Goal: Task Accomplishment & Management: Manage account settings

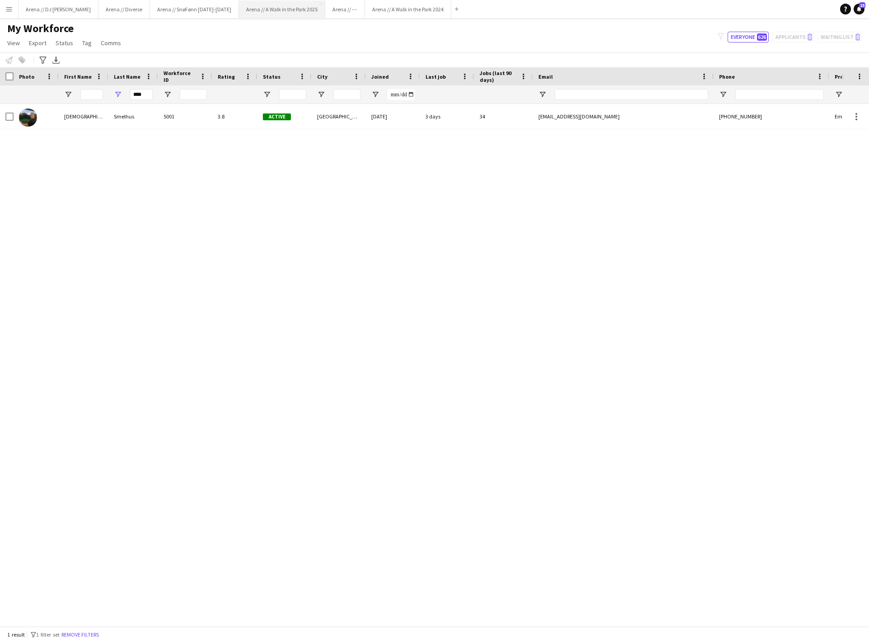
click at [325, 7] on button "Arena // A Walk in the Park 2025 Close" at bounding box center [282, 9] width 86 height 18
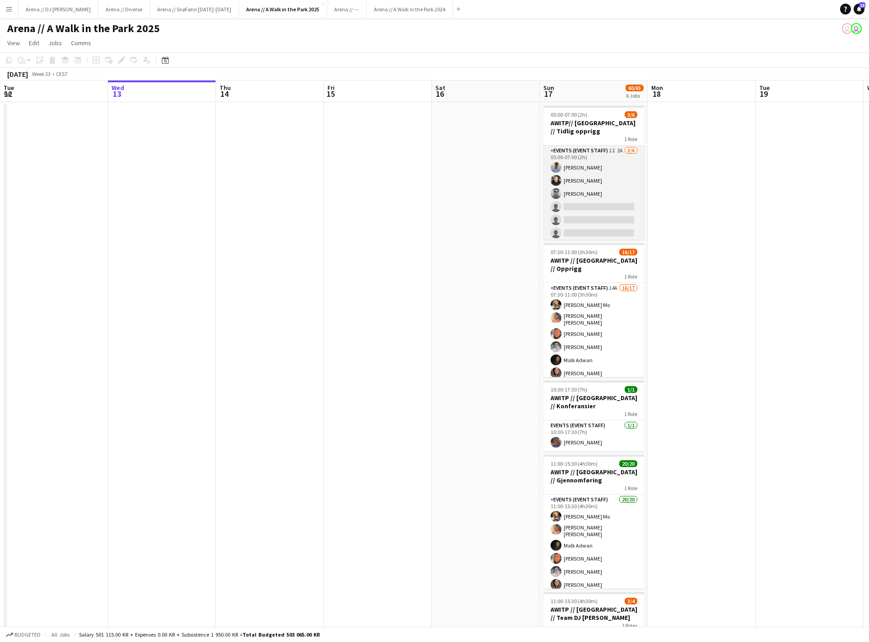
scroll to position [-1, 0]
click at [583, 197] on app-card-role "Events (Event Staff) 1I 2A [DATE] 05:00-07:00 (2h) [PERSON_NAME] Næss [PERSON_N…" at bounding box center [594, 193] width 101 height 96
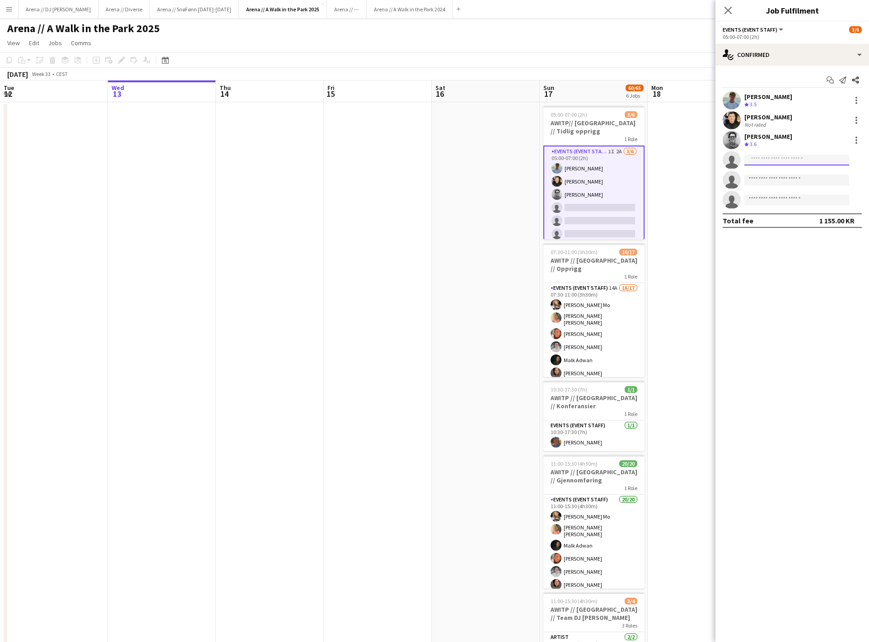
click at [789, 164] on input at bounding box center [797, 160] width 105 height 11
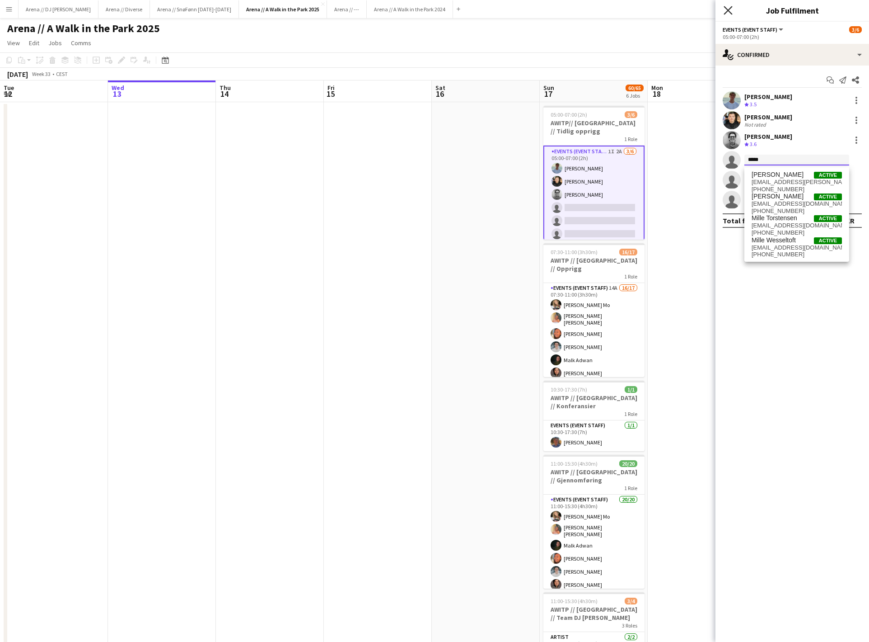
type input "*****"
click at [725, 9] on icon "Close pop-in" at bounding box center [728, 10] width 9 height 9
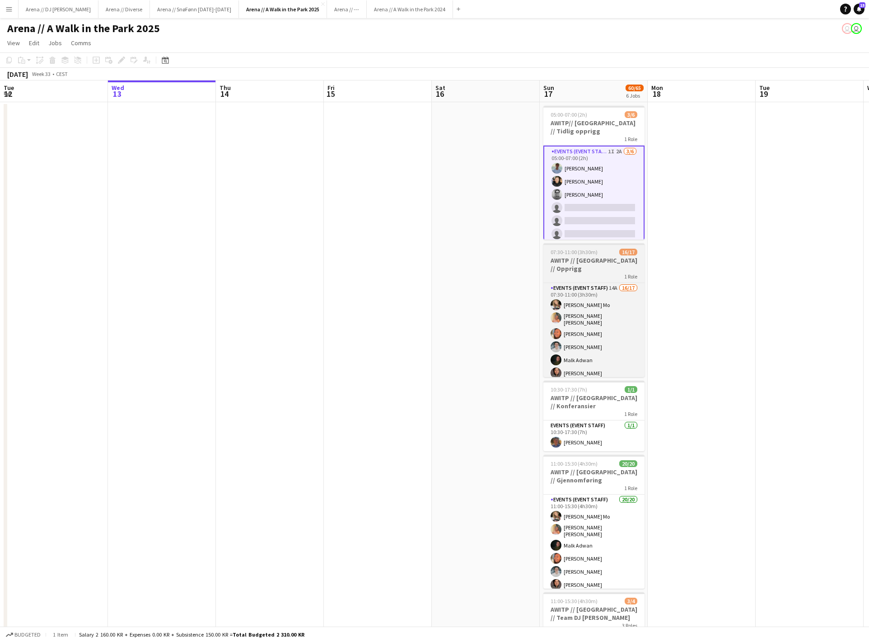
click at [604, 272] on div "1 Role" at bounding box center [594, 275] width 101 height 7
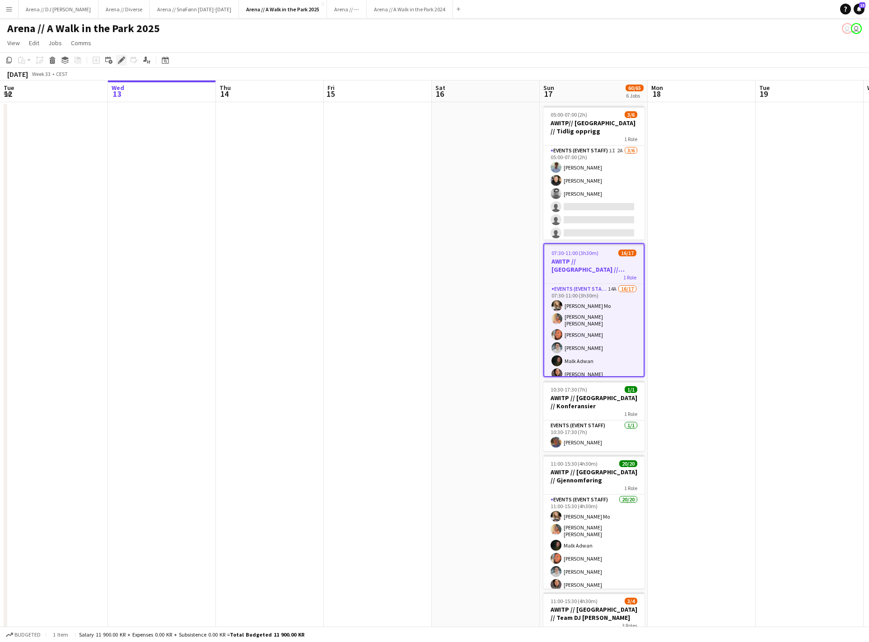
click at [120, 64] on icon "Edit" at bounding box center [121, 59] width 7 height 7
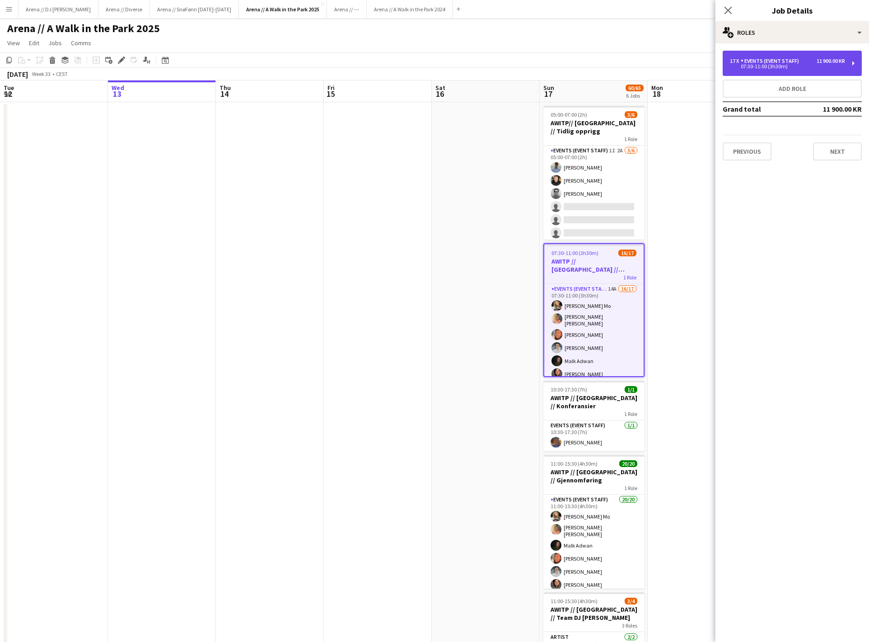
click at [805, 57] on div "17 x Events (Event Staff) 11 900.00 KR 07:30-11:00 (3h30m)" at bounding box center [792, 63] width 139 height 25
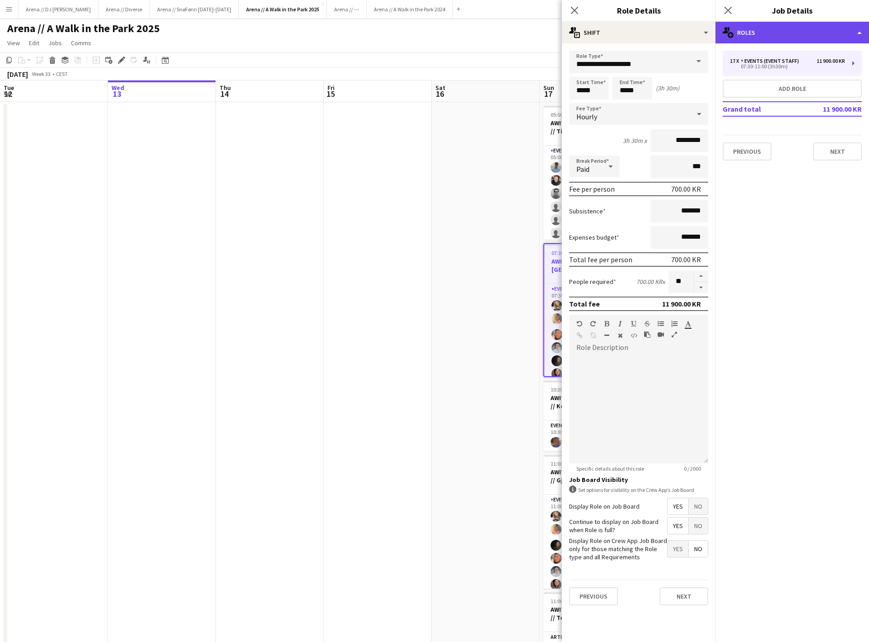
click at [799, 28] on div "multiple-users-add Roles" at bounding box center [793, 33] width 154 height 22
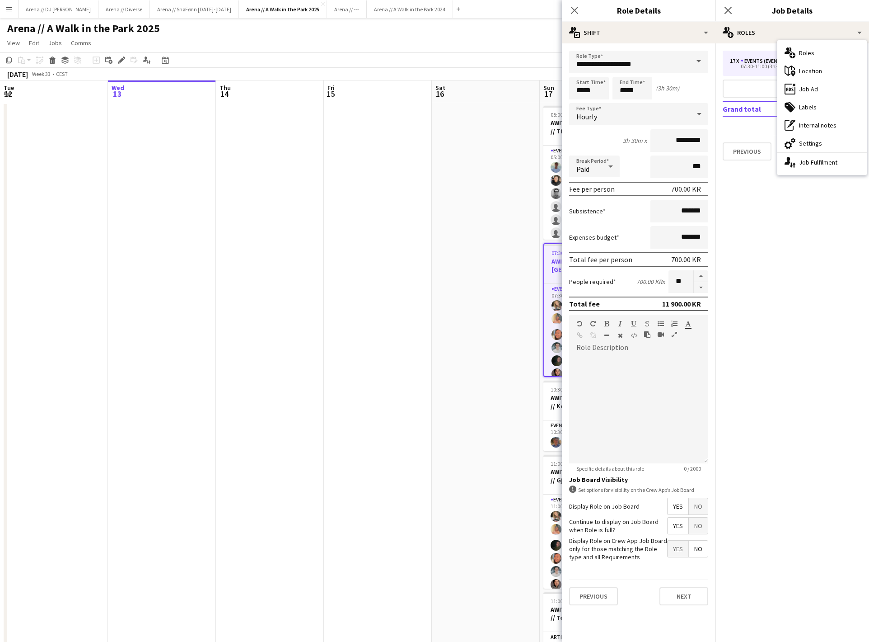
click at [823, 174] on div "multiple-users-add Roles maps-pin-1 Location ads-window Job Ad tags-double Labe…" at bounding box center [822, 107] width 89 height 135
click at [821, 166] on div "single-neutral-actions-up-down Job Fulfilment" at bounding box center [822, 162] width 89 height 18
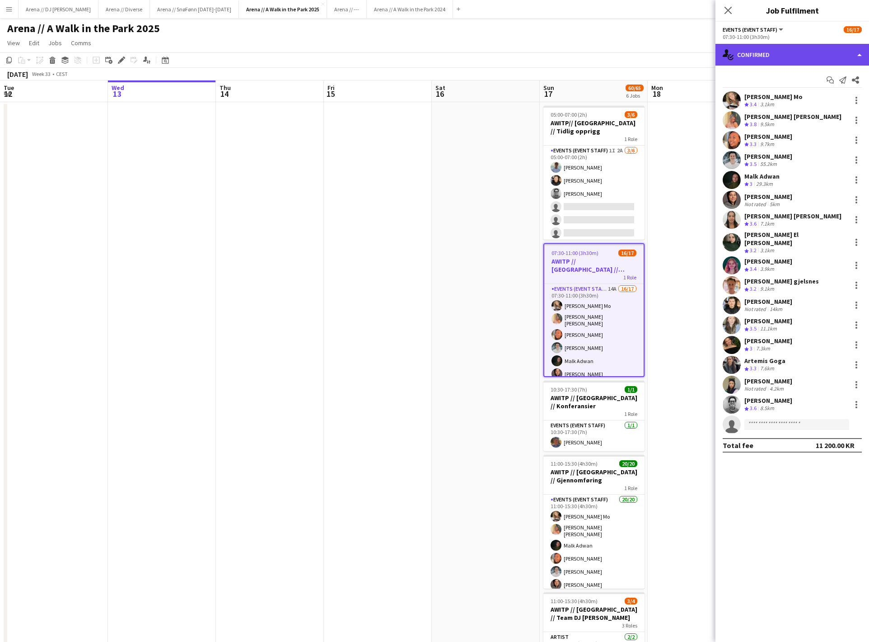
click at [821, 56] on div "single-neutral-actions-check-2 Confirmed" at bounding box center [793, 55] width 154 height 22
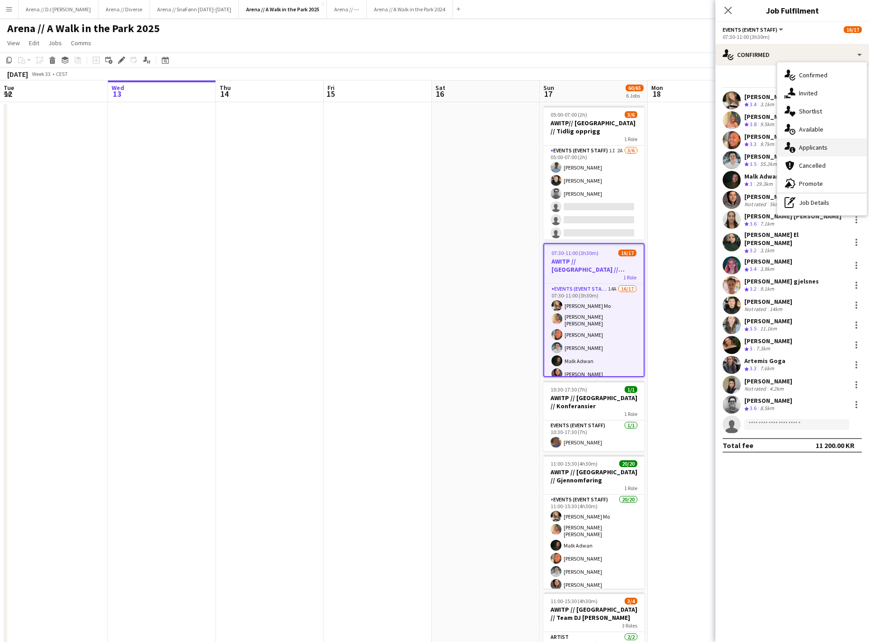
click at [826, 151] on div "single-neutral-actions-information Applicants" at bounding box center [822, 147] width 89 height 18
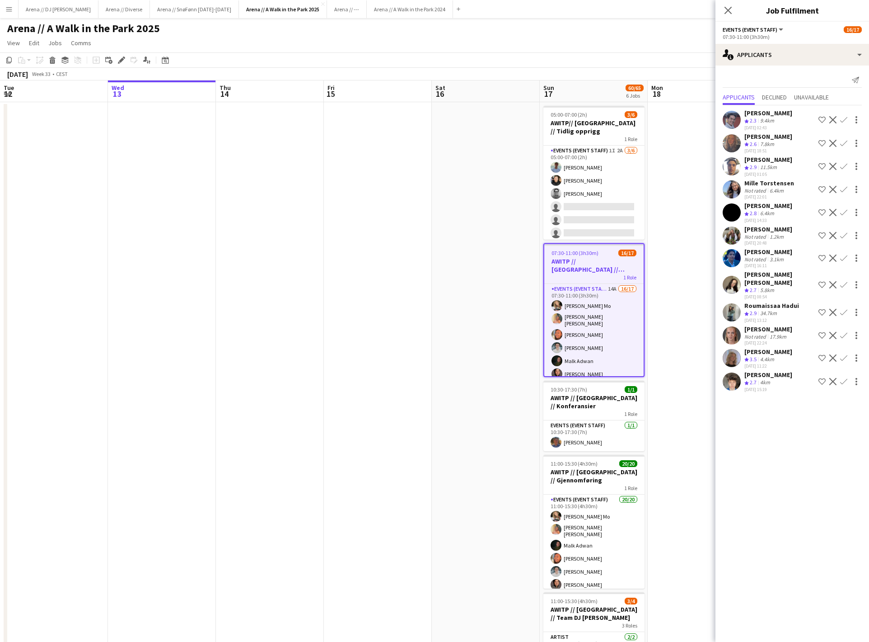
click at [844, 192] on app-icon "Confirm" at bounding box center [843, 189] width 7 height 7
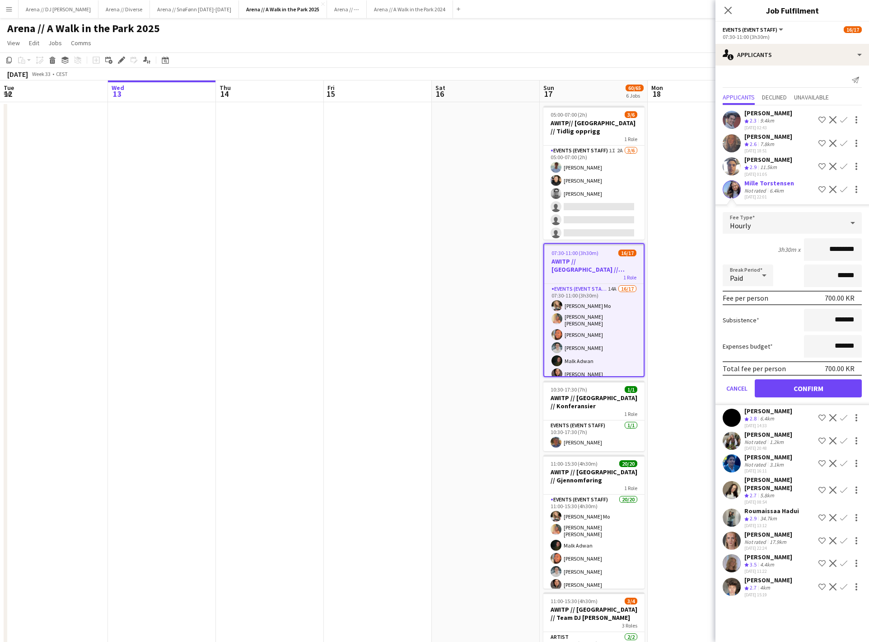
click at [813, 390] on button "Confirm" at bounding box center [808, 388] width 107 height 18
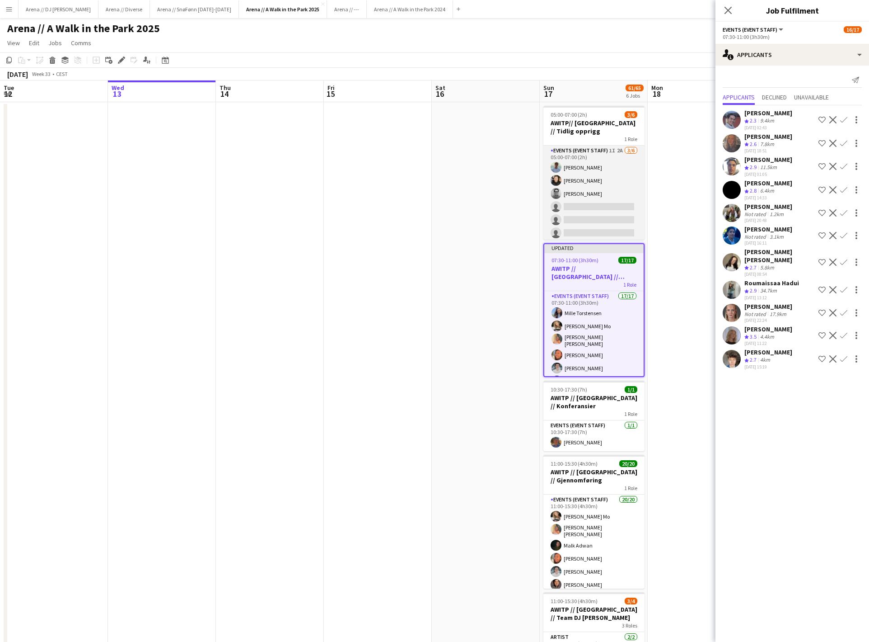
click at [605, 210] on app-card-role "Events (Event Staff) 1I 2A [DATE] 05:00-07:00 (2h) [PERSON_NAME] Næss [PERSON_N…" at bounding box center [594, 193] width 101 height 96
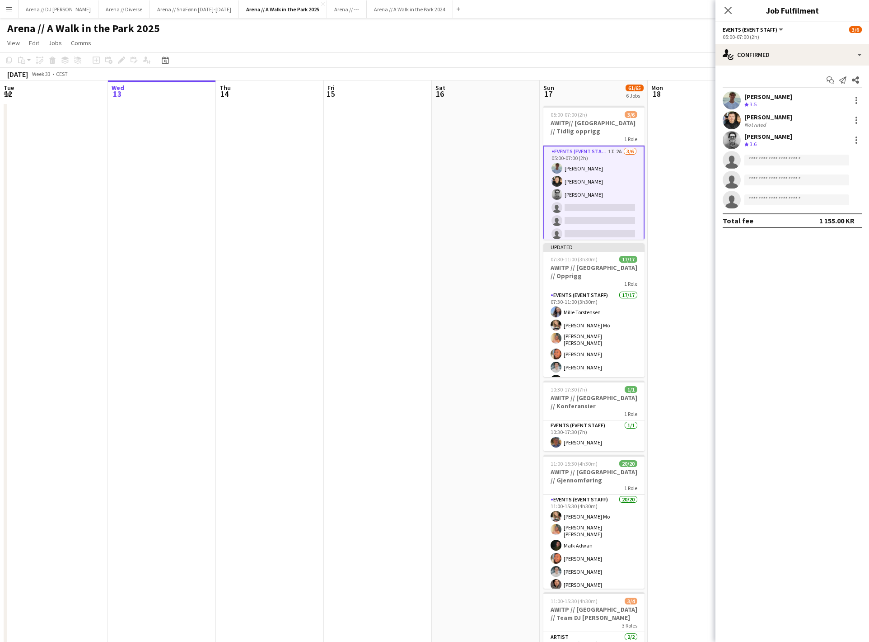
click at [792, 167] on app-invite-slot "single-neutral-actions" at bounding box center [793, 160] width 154 height 18
click at [781, 164] on input at bounding box center [797, 160] width 105 height 11
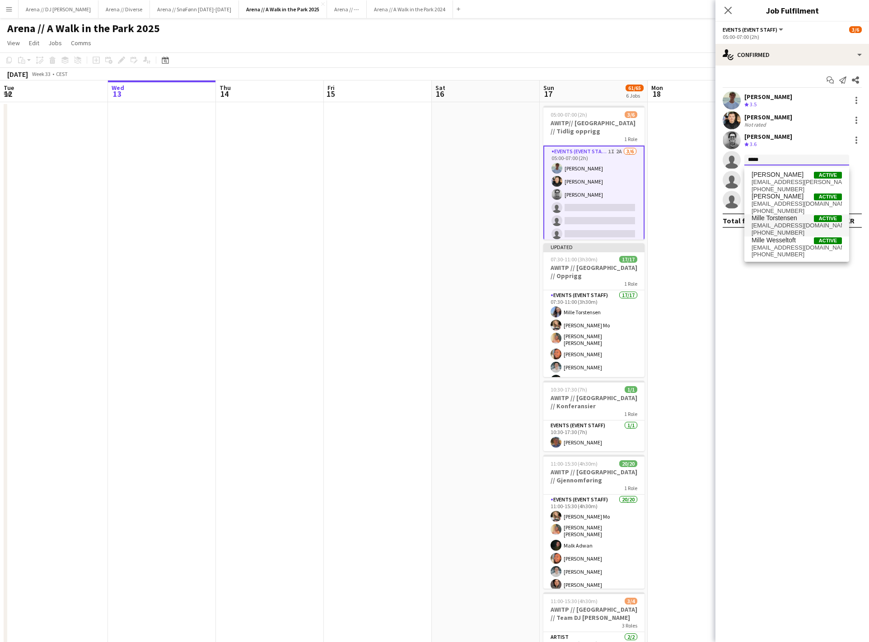
type input "*****"
click at [805, 229] on span "[EMAIL_ADDRESS][DOMAIN_NAME]" at bounding box center [797, 225] width 90 height 7
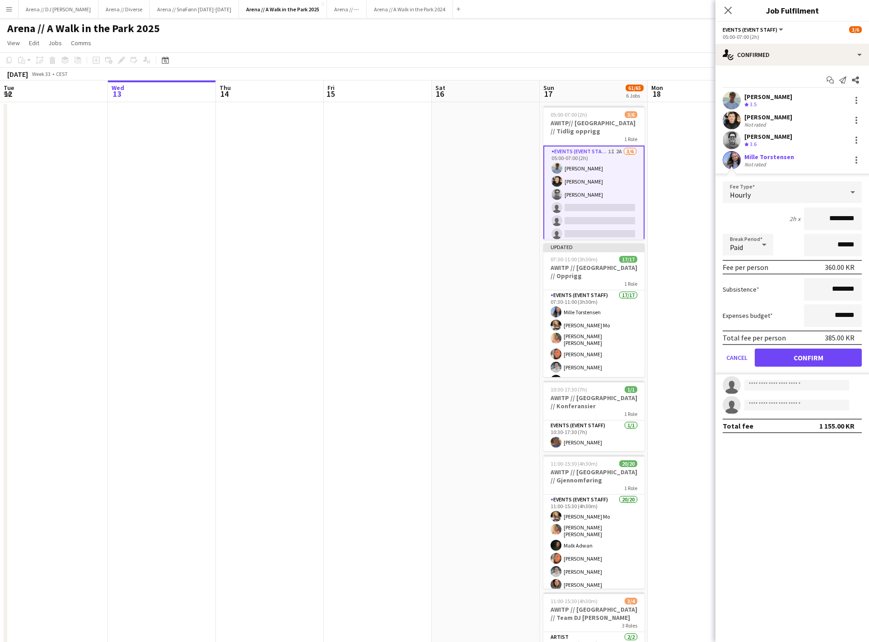
click at [811, 362] on button "Confirm" at bounding box center [808, 357] width 107 height 18
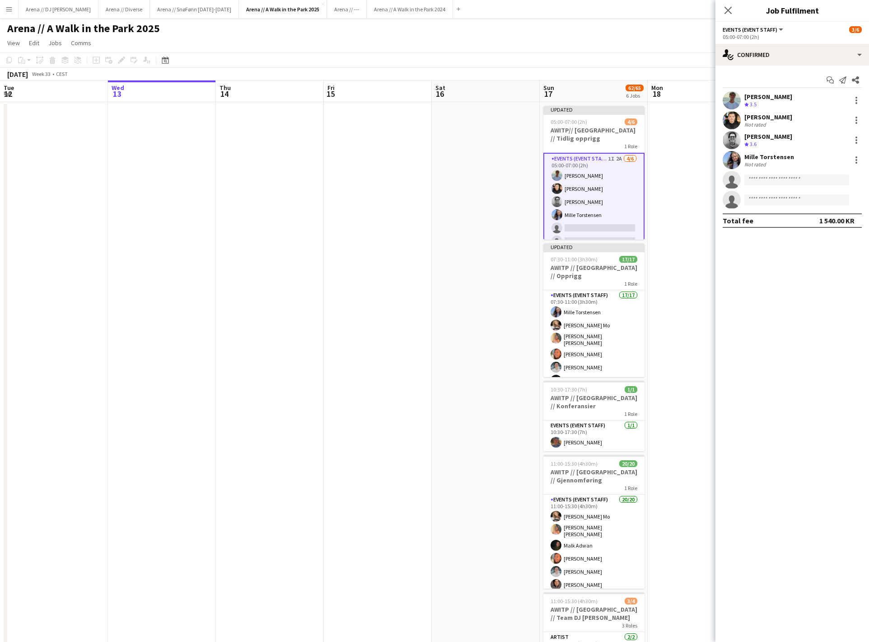
click at [734, 14] on div "Close pop-in" at bounding box center [728, 10] width 25 height 21
click at [730, 11] on icon "Close pop-in" at bounding box center [728, 10] width 9 height 9
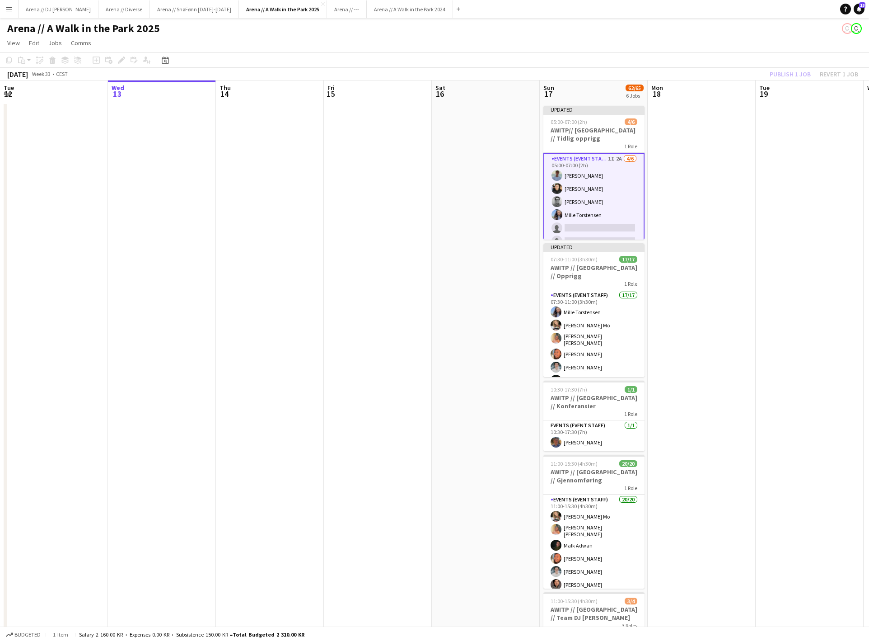
click at [783, 76] on div "Publish 1 job Revert 1 job" at bounding box center [814, 74] width 110 height 12
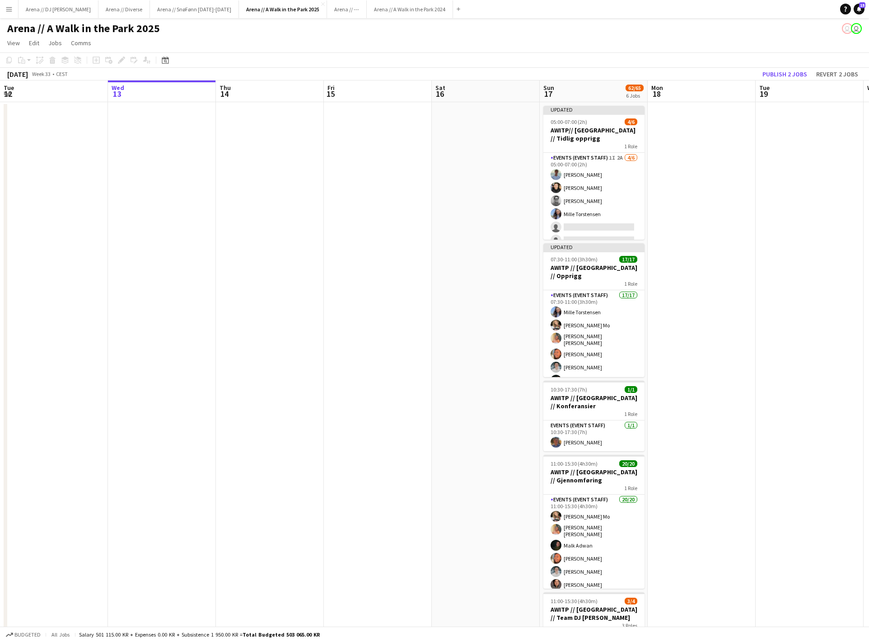
click at [783, 76] on button "Publish 2 jobs" at bounding box center [785, 74] width 52 height 12
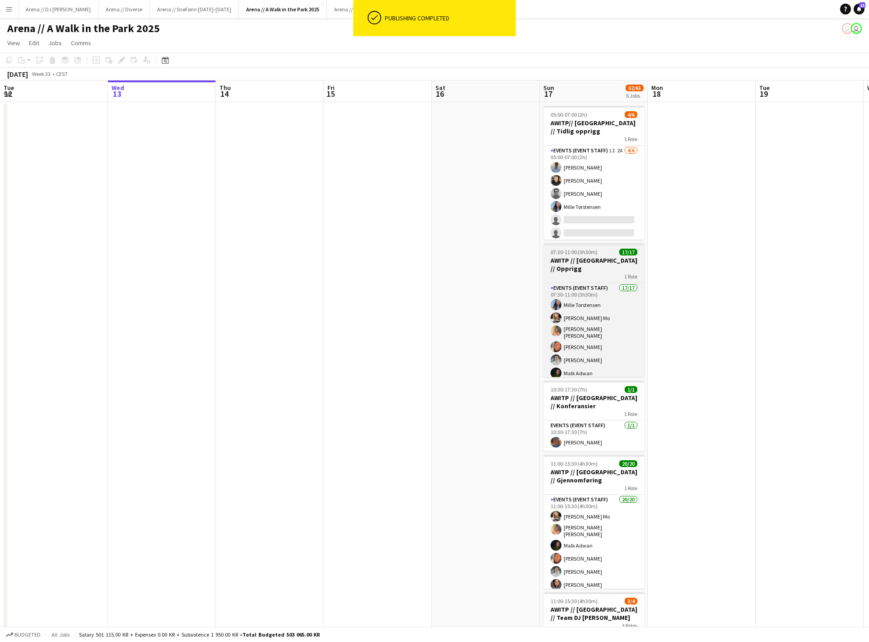
click at [599, 263] on h3 "AWITP // [GEOGRAPHIC_DATA] // Opprigg" at bounding box center [594, 264] width 101 height 16
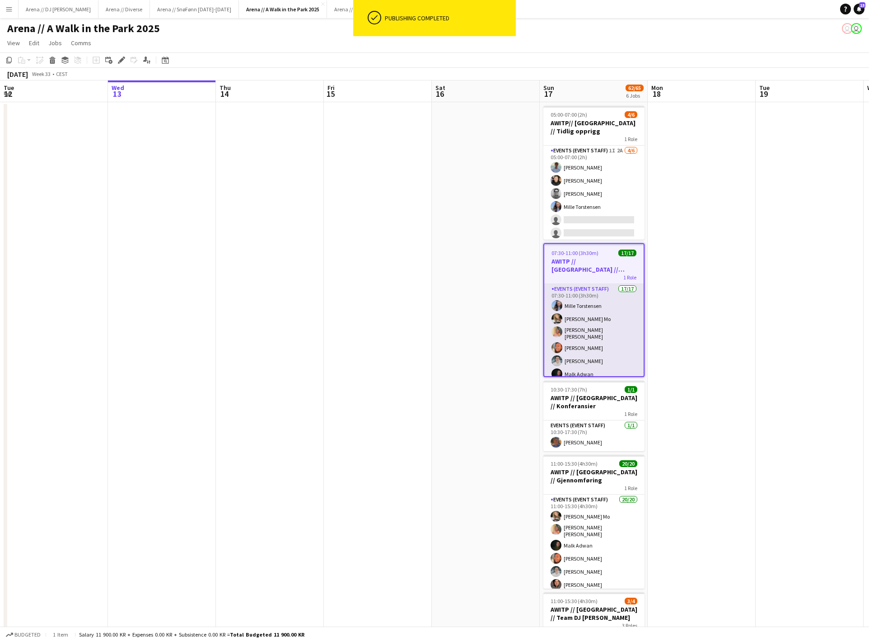
click at [597, 325] on app-card-role "Events (Event Staff) 17/17 07:30-11:00 (3h30m) [PERSON_NAME] [PERSON_NAME] Mo […" at bounding box center [593, 408] width 99 height 249
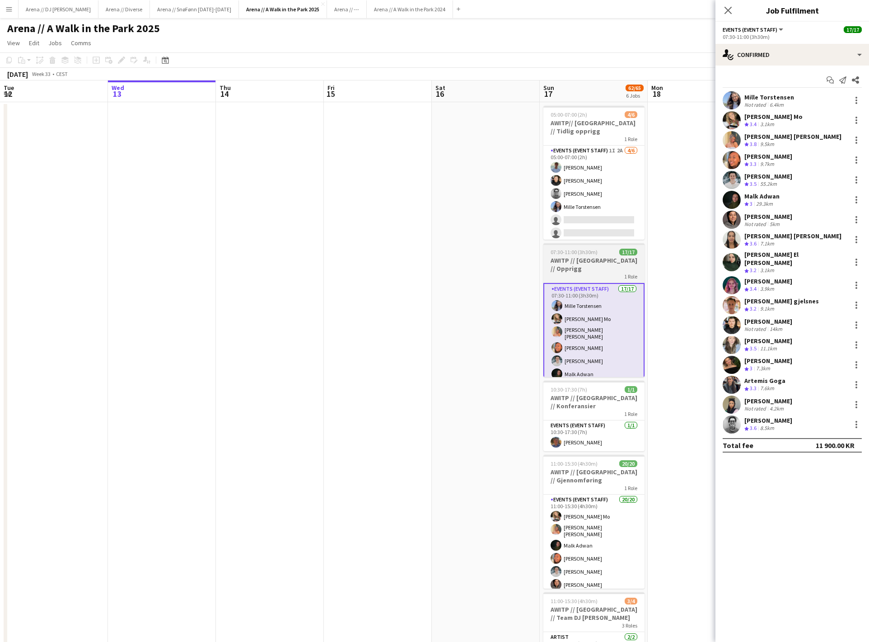
click at [590, 259] on h3 "AWITP // [GEOGRAPHIC_DATA] // Opprigg" at bounding box center [594, 264] width 101 height 16
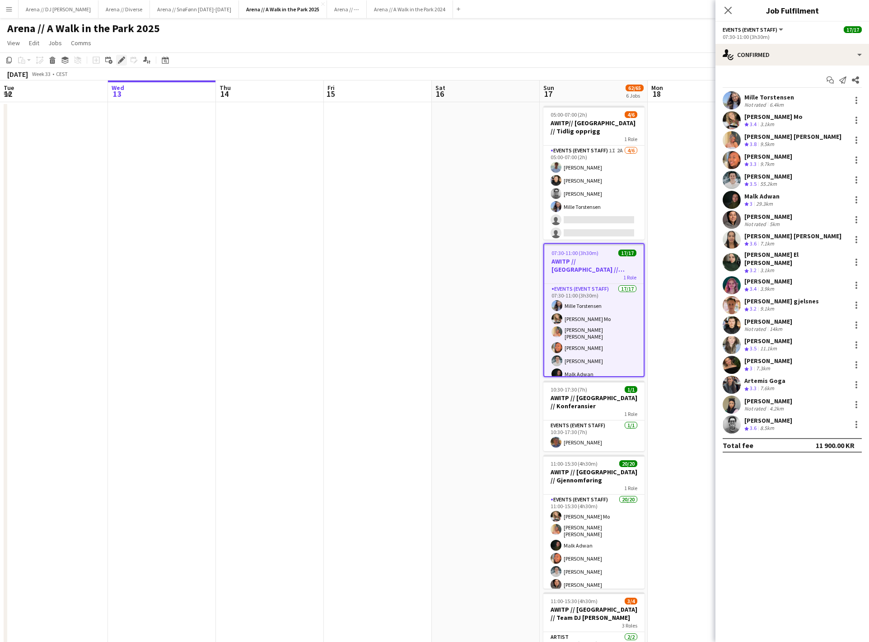
click at [124, 63] on icon "Edit" at bounding box center [121, 59] width 7 height 7
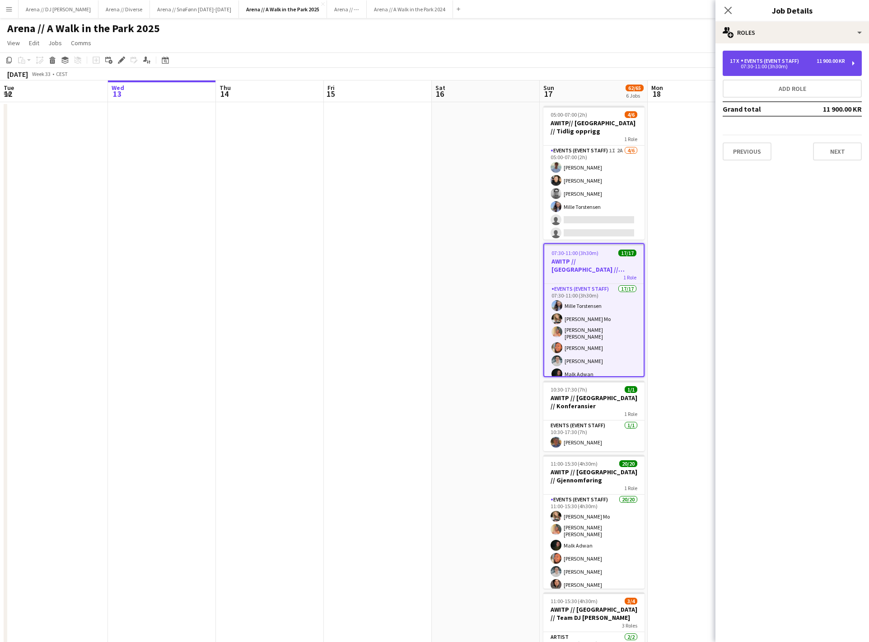
click at [802, 68] on div "07:30-11:00 (3h30m)" at bounding box center [787, 66] width 115 height 5
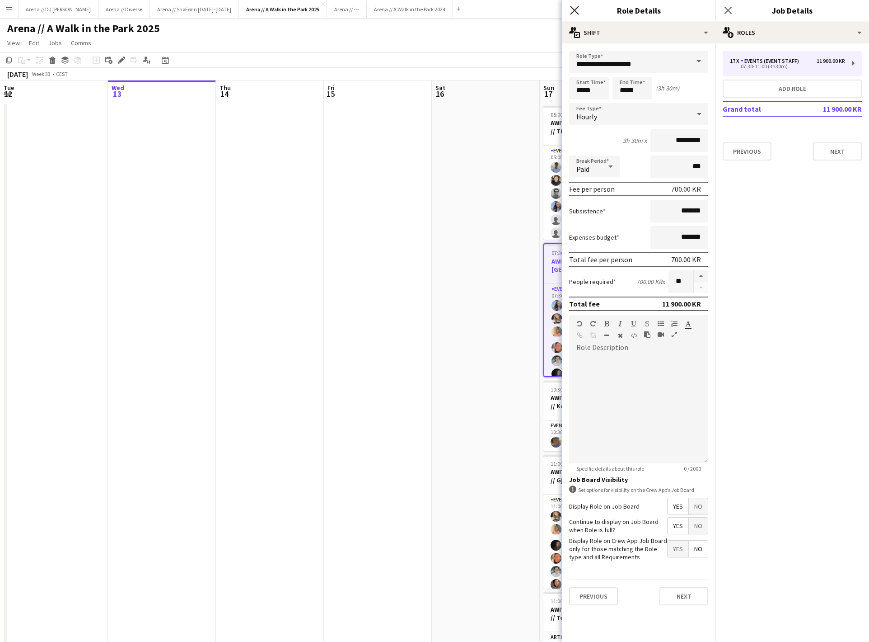
click at [577, 11] on icon "Close pop-in" at bounding box center [574, 10] width 9 height 9
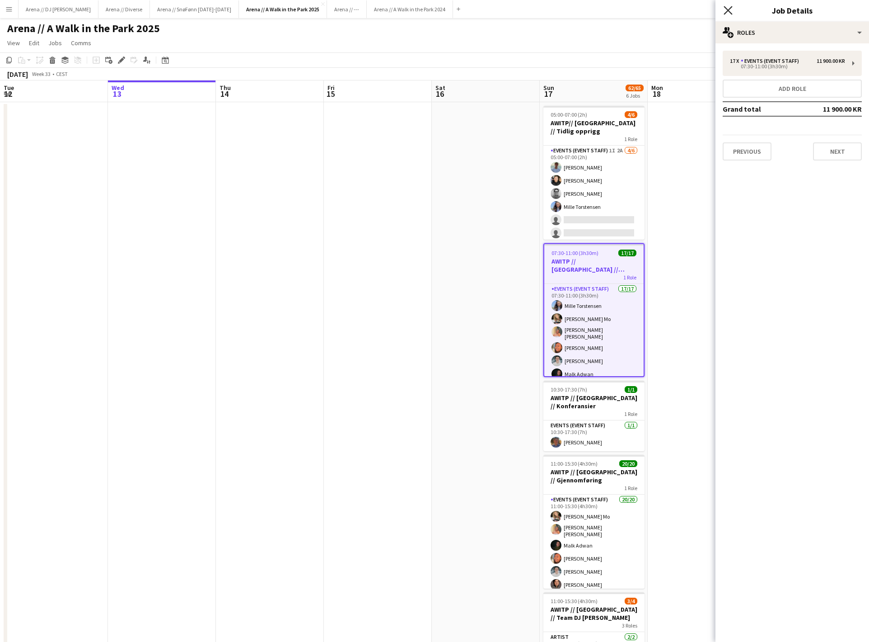
click at [725, 9] on icon "Close pop-in" at bounding box center [728, 10] width 9 height 9
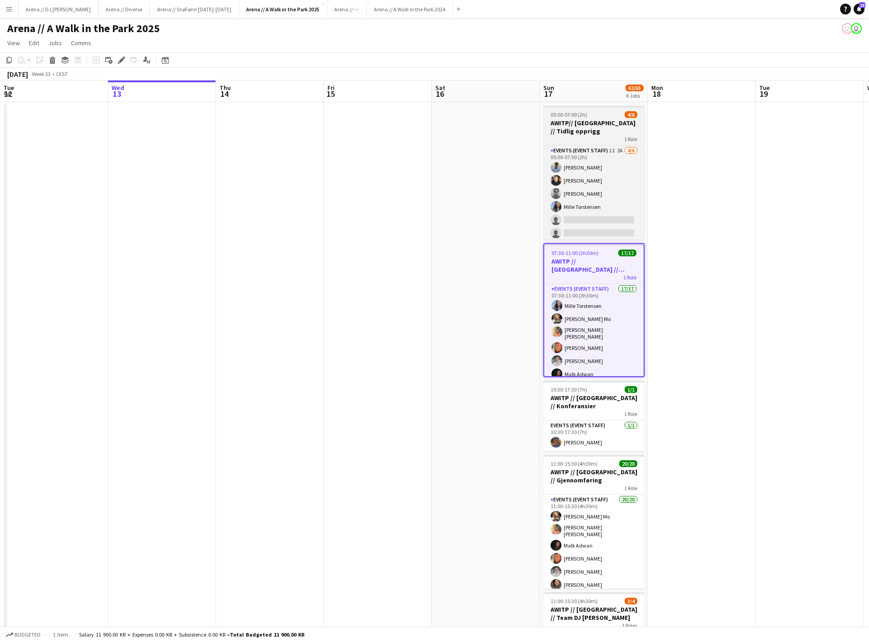
click at [587, 118] on span "05:00-07:00 (2h)" at bounding box center [569, 114] width 37 height 7
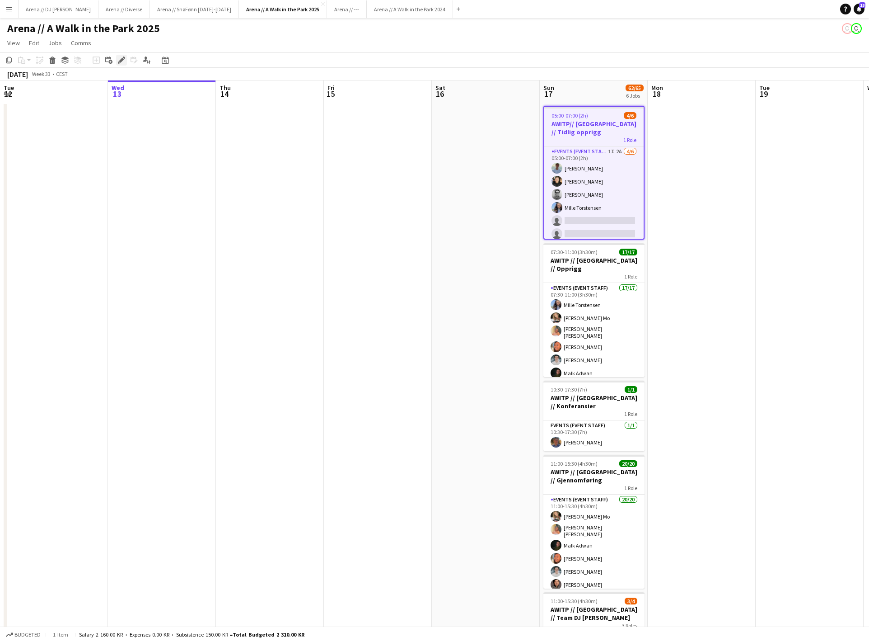
click at [121, 62] on icon at bounding box center [121, 60] width 5 height 5
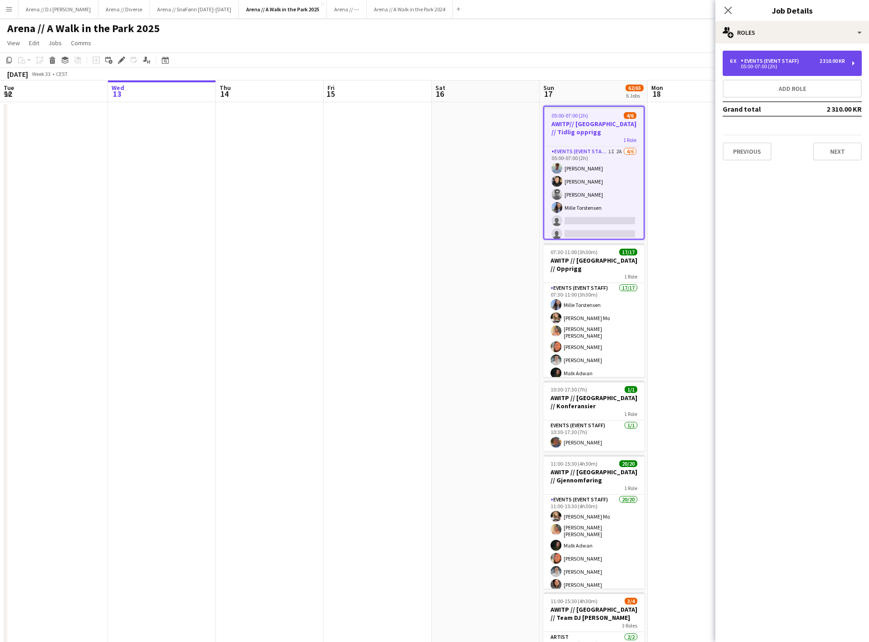
click at [776, 69] on div "05:00-07:00 (2h)" at bounding box center [787, 66] width 115 height 5
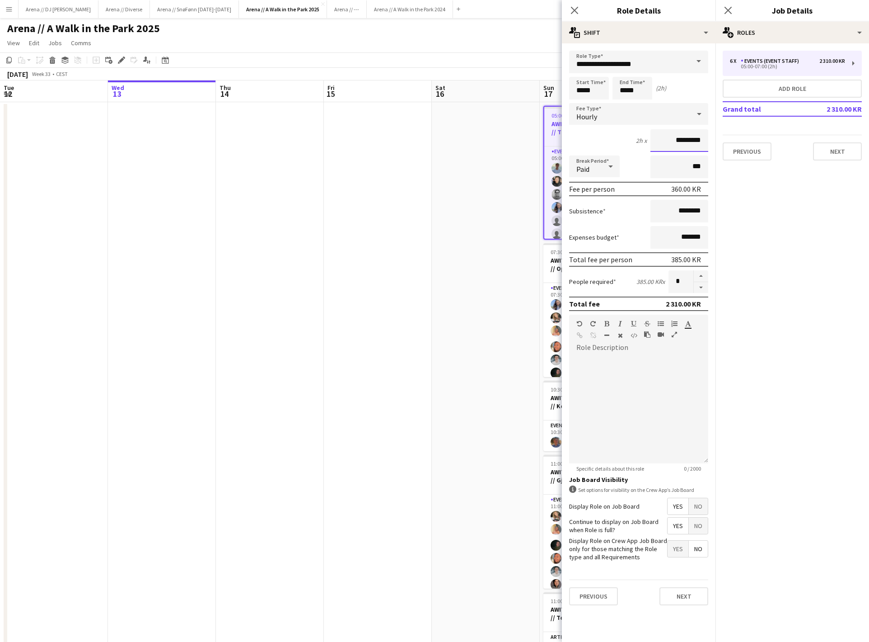
drag, startPoint x: 680, startPoint y: 145, endPoint x: 659, endPoint y: 145, distance: 20.8
click at [659, 145] on input "*********" at bounding box center [680, 140] width 58 height 23
type input "*********"
click at [747, 242] on mat-expansion-panel "pencil3 General details 6 x Events (Event Staff) 2 310.00 KR 05:00-07:00 (2h) A…" at bounding box center [793, 342] width 154 height 598
click at [573, 8] on icon at bounding box center [574, 10] width 9 height 9
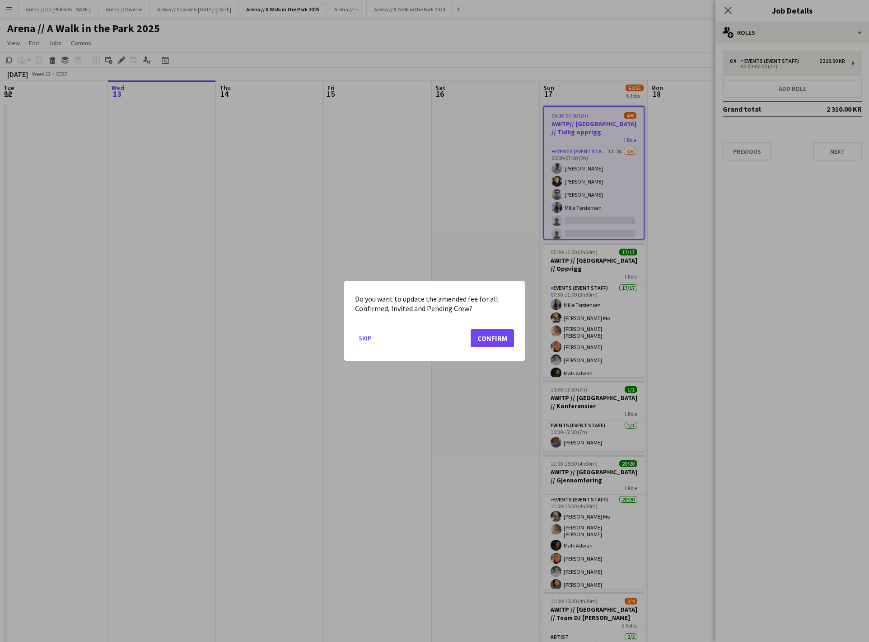
click at [482, 333] on button "Confirm" at bounding box center [492, 338] width 43 height 18
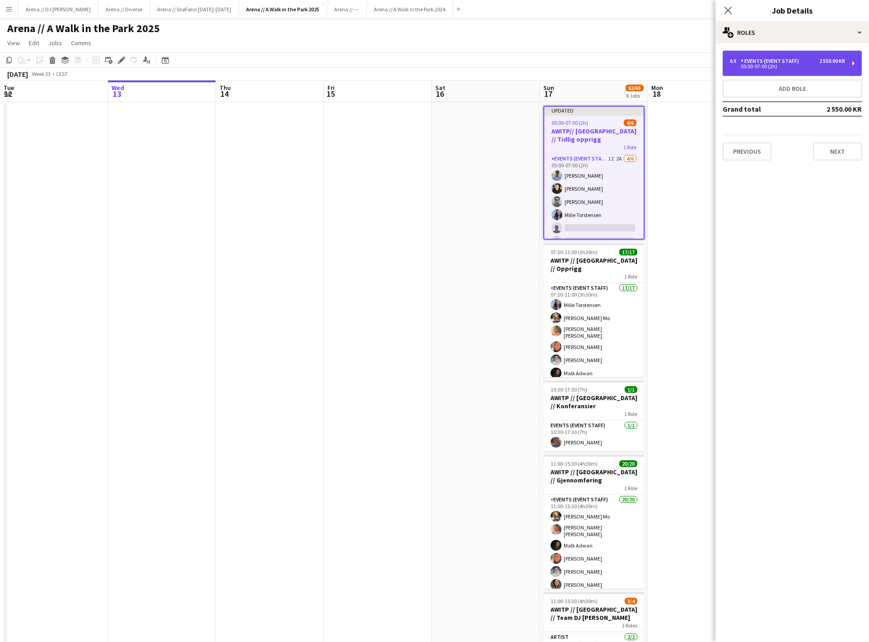
click at [783, 69] on div "05:00-07:00 (2h)" at bounding box center [787, 66] width 115 height 5
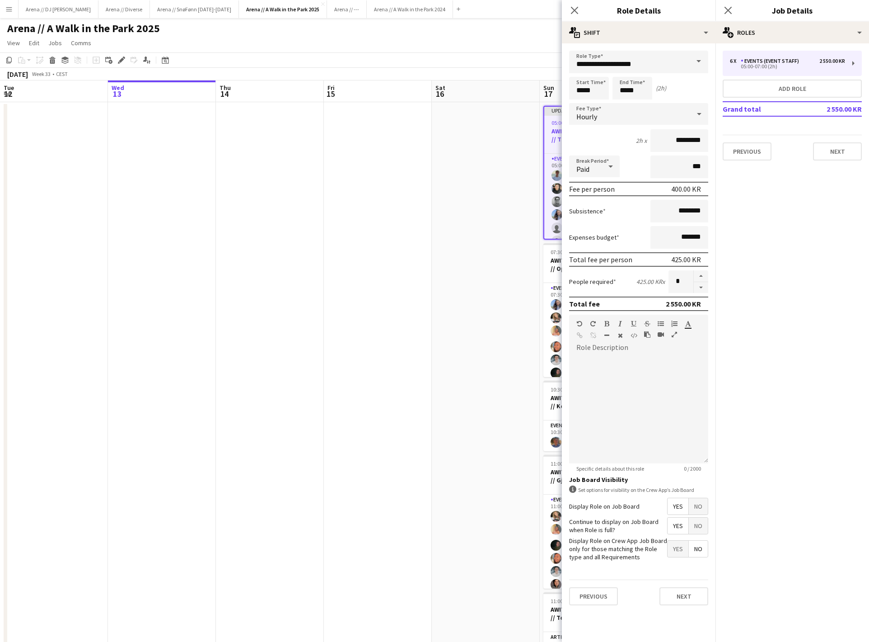
click at [583, 14] on div "Close pop-in" at bounding box center [574, 10] width 25 height 21
click at [575, 12] on icon "Close pop-in" at bounding box center [574, 10] width 9 height 9
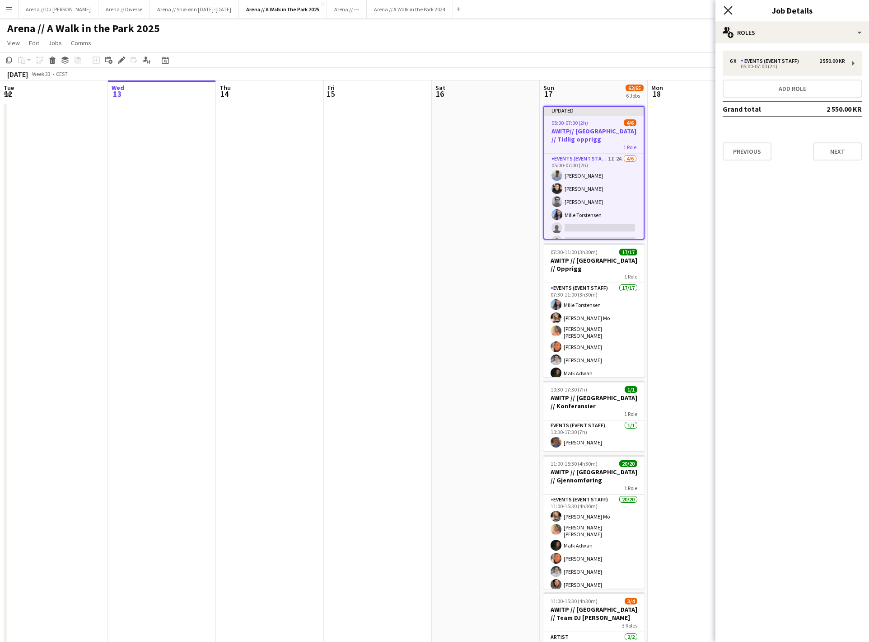
click at [730, 14] on icon "Close pop-in" at bounding box center [728, 10] width 9 height 9
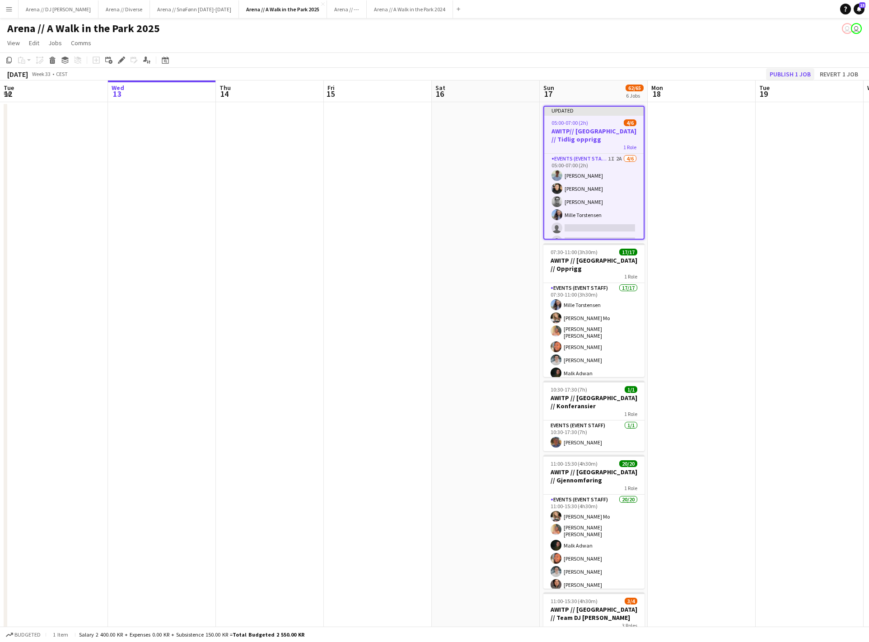
click at [766, 78] on button "Publish 1 job" at bounding box center [790, 74] width 48 height 12
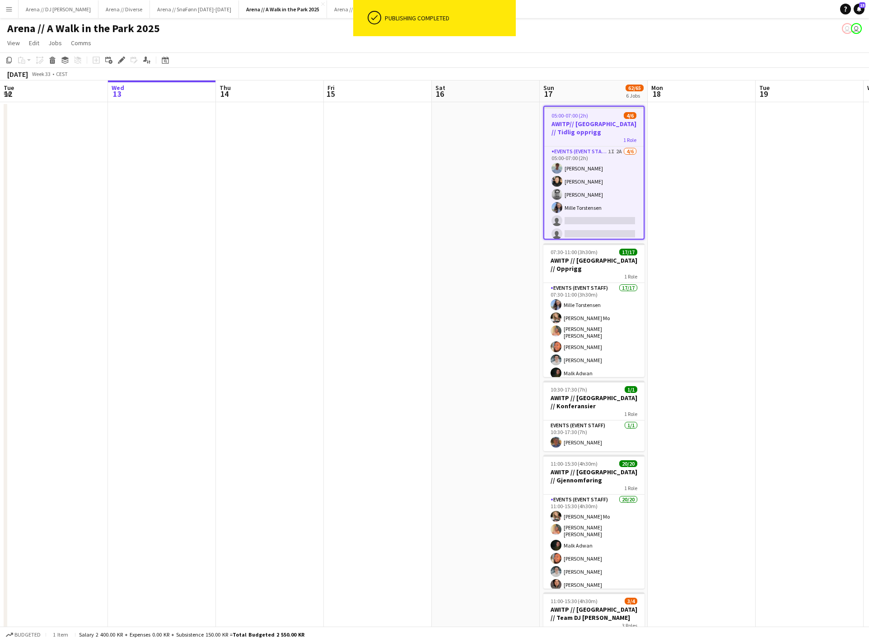
click at [601, 196] on app-card-role "Events (Event Staff) 1I 2A [DATE] 05:00-07:00 (2h) [PERSON_NAME] [PERSON_NAME] …" at bounding box center [593, 194] width 99 height 96
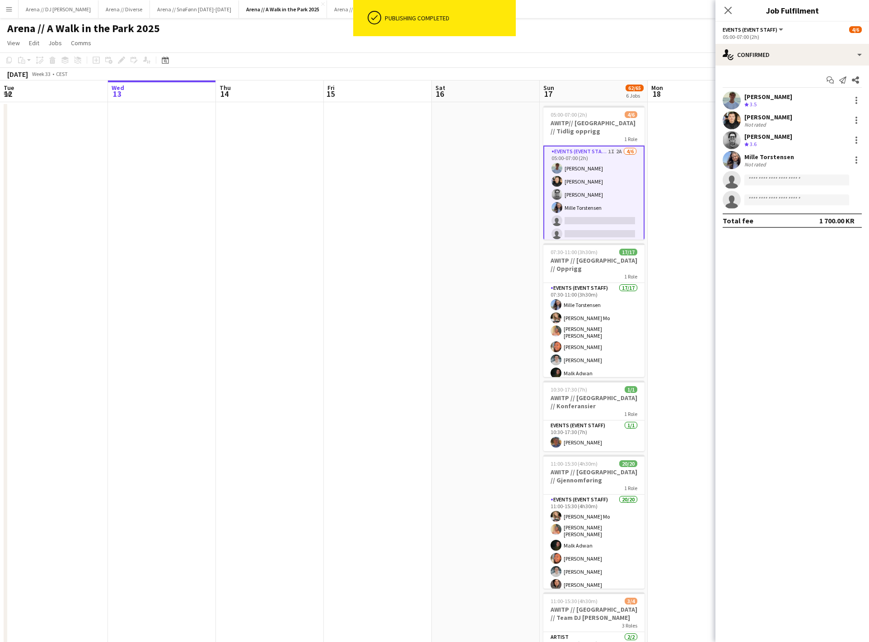
click at [793, 159] on div "Mille Torstensen" at bounding box center [770, 157] width 50 height 8
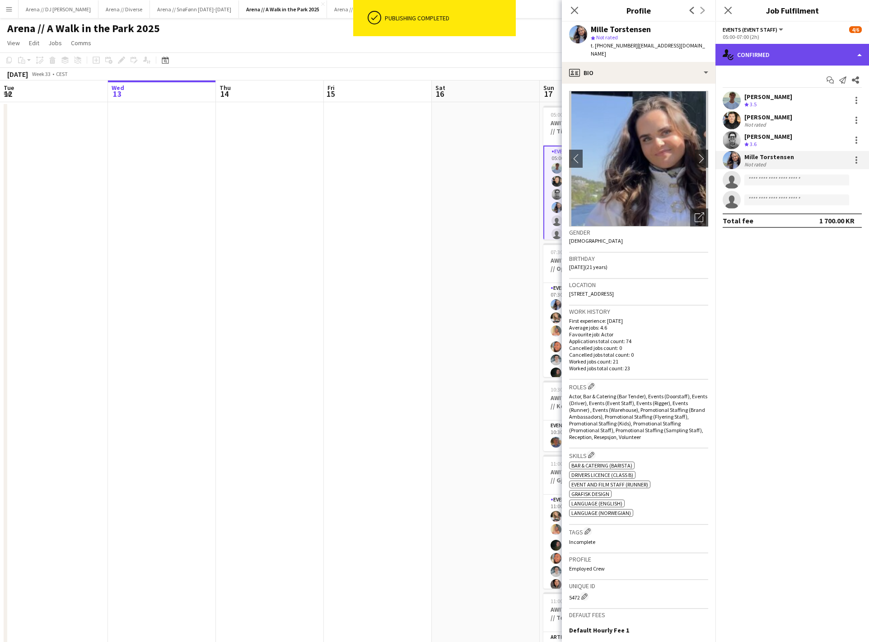
click at [783, 54] on div "single-neutral-actions-check-2 Confirmed" at bounding box center [793, 55] width 154 height 22
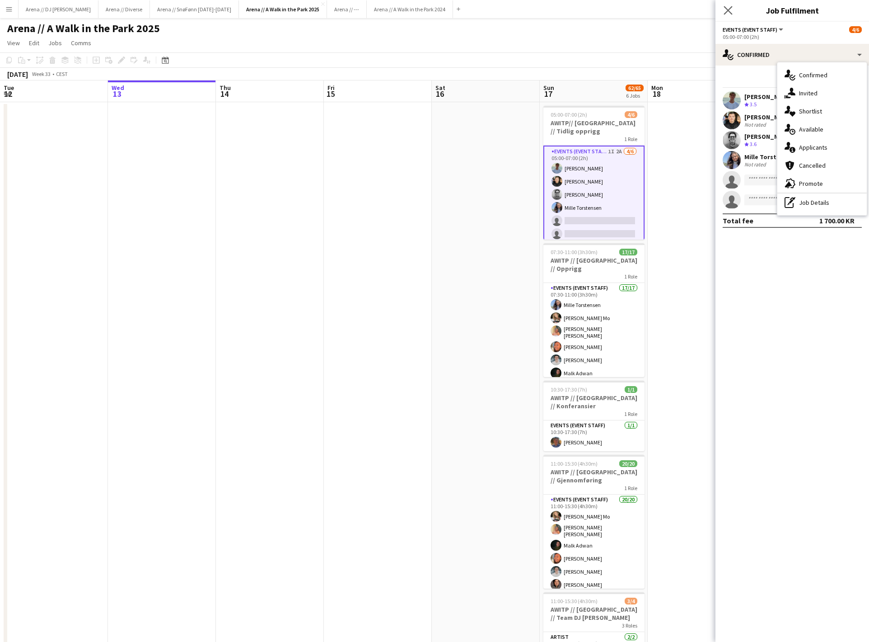
click at [724, 10] on app-icon "Close pop-in" at bounding box center [728, 10] width 13 height 13
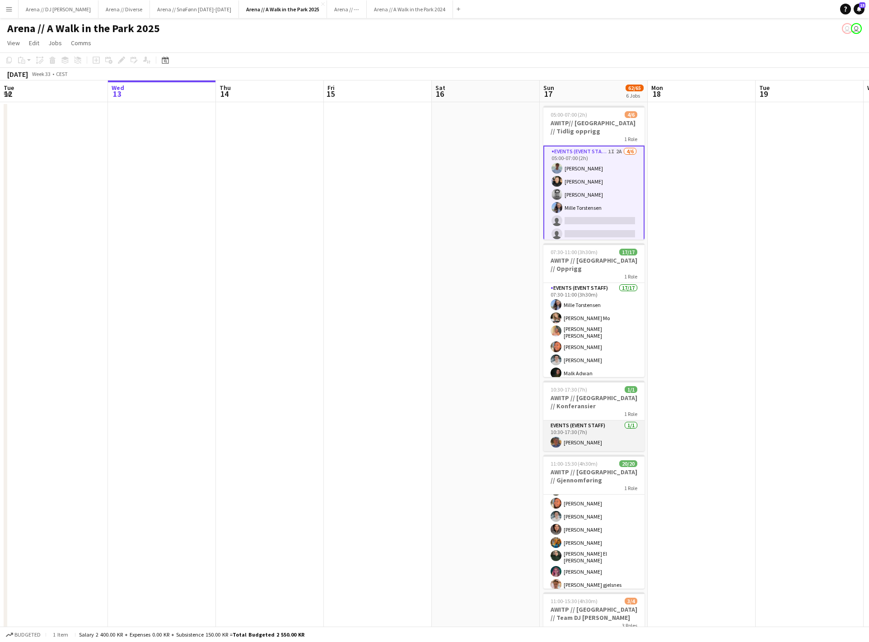
click at [588, 438] on app-card-role "Events (Event Staff) [DATE] 10:30-17:30 (7h) [PERSON_NAME]" at bounding box center [594, 435] width 101 height 31
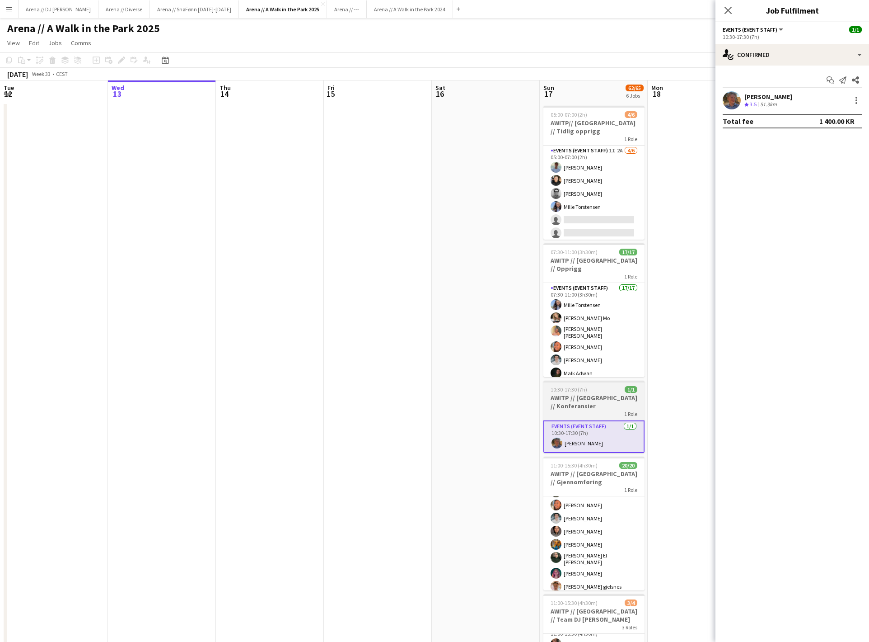
click at [586, 405] on h3 "AWITP // [GEOGRAPHIC_DATA] // Konferansier" at bounding box center [594, 402] width 101 height 16
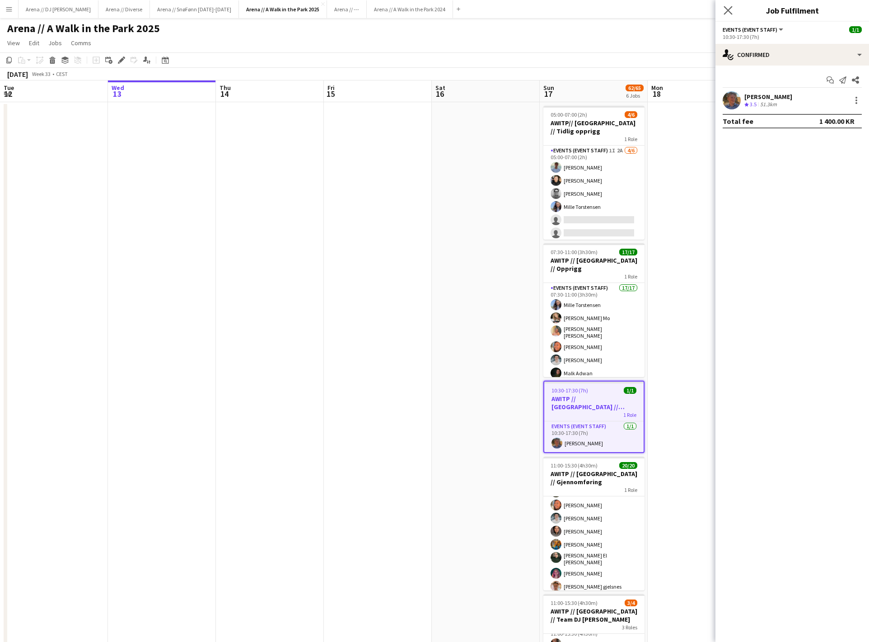
click at [733, 6] on app-icon "Close pop-in" at bounding box center [728, 10] width 13 height 13
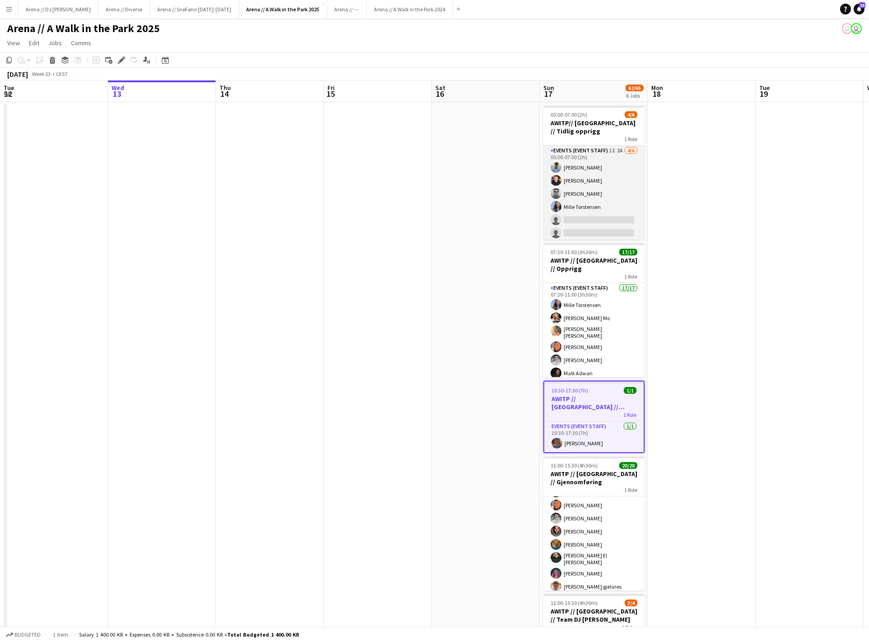
click at [638, 210] on app-card-role "Events (Event Staff) 1I 2A [DATE] 05:00-07:00 (2h) [PERSON_NAME] [PERSON_NAME] …" at bounding box center [594, 193] width 101 height 96
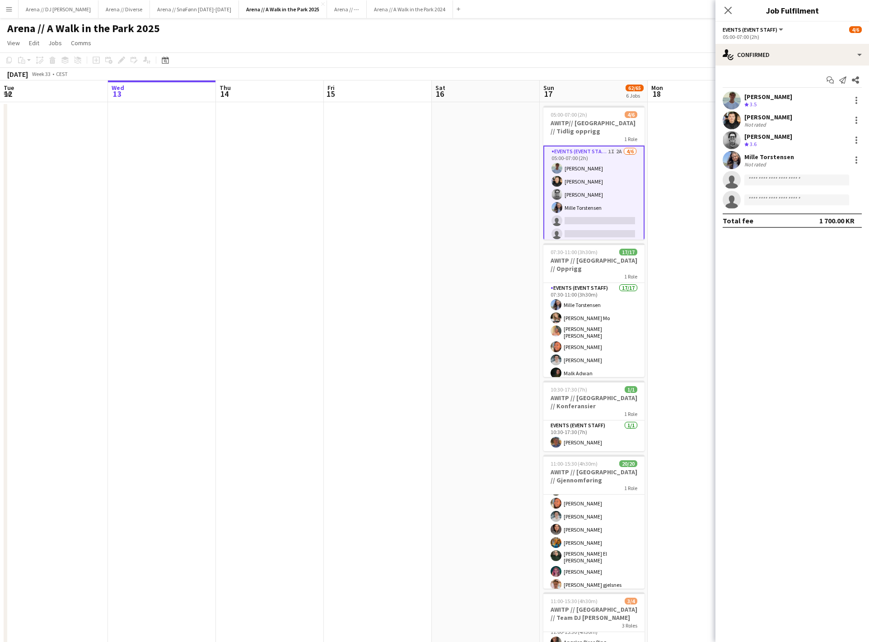
click at [709, 203] on app-date-cell at bounding box center [702, 492] width 108 height 780
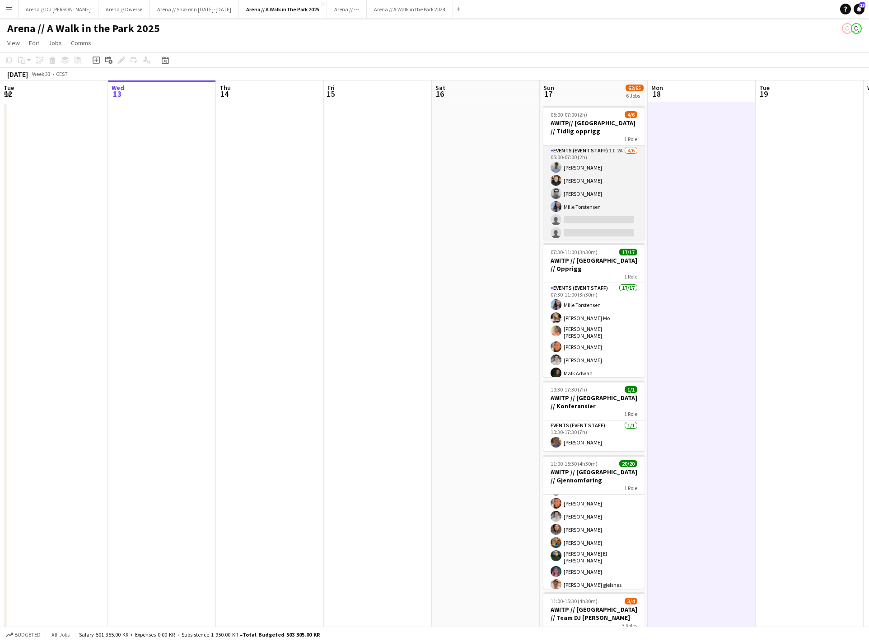
click at [607, 184] on app-card-role "Events (Event Staff) 1I 2A [DATE] 05:00-07:00 (2h) [PERSON_NAME] [PERSON_NAME] …" at bounding box center [594, 193] width 101 height 96
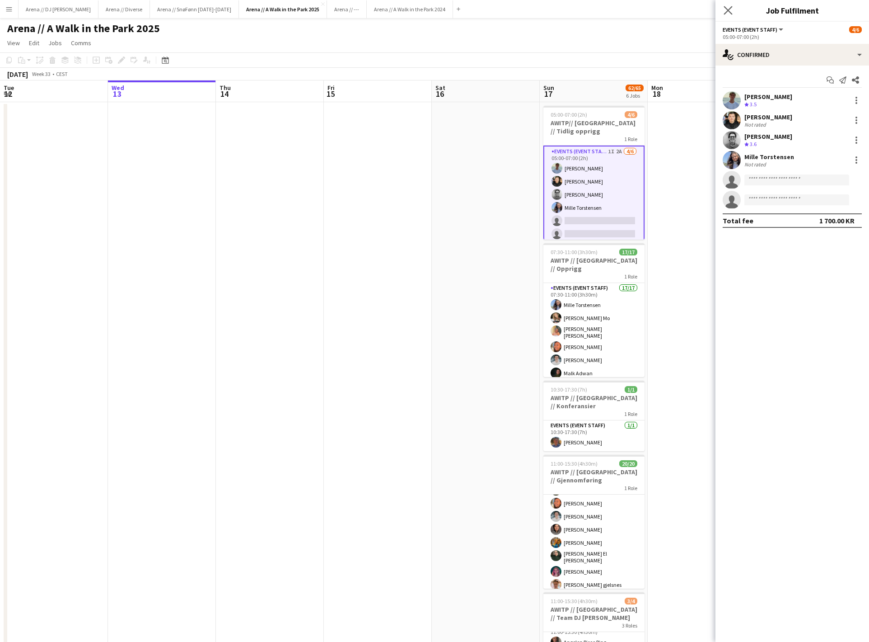
click at [722, 10] on app-icon "Close pop-in" at bounding box center [728, 10] width 13 height 13
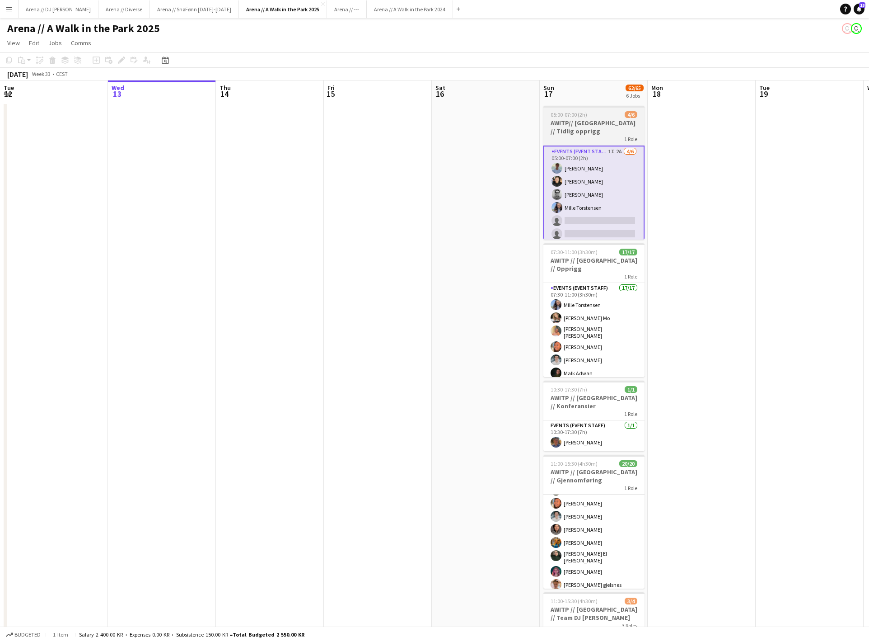
click at [614, 126] on h3 "AWITP// [GEOGRAPHIC_DATA] // Tidlig opprigg" at bounding box center [594, 127] width 101 height 16
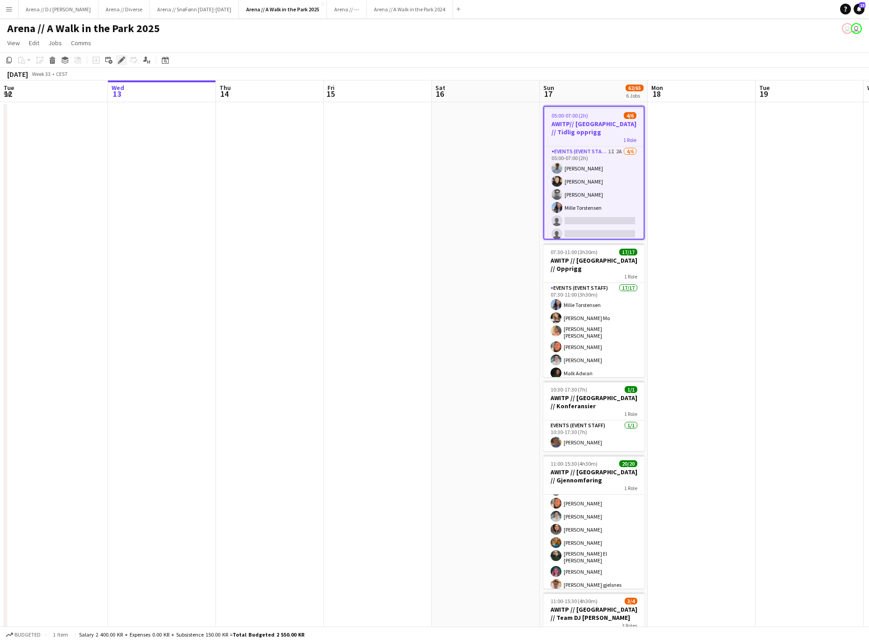
click at [124, 66] on div "Edit" at bounding box center [121, 60] width 11 height 11
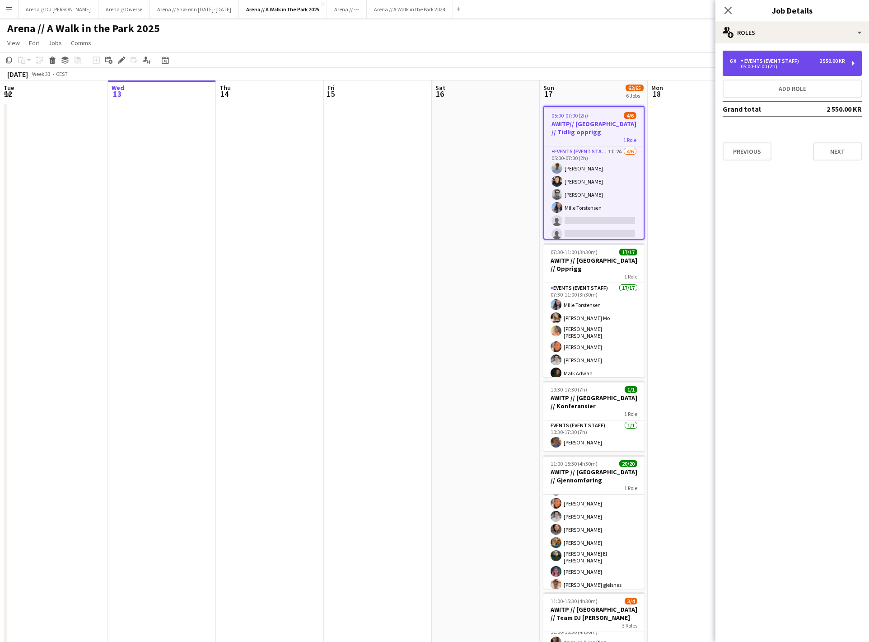
click at [824, 69] on div "05:00-07:00 (2h)" at bounding box center [787, 66] width 115 height 5
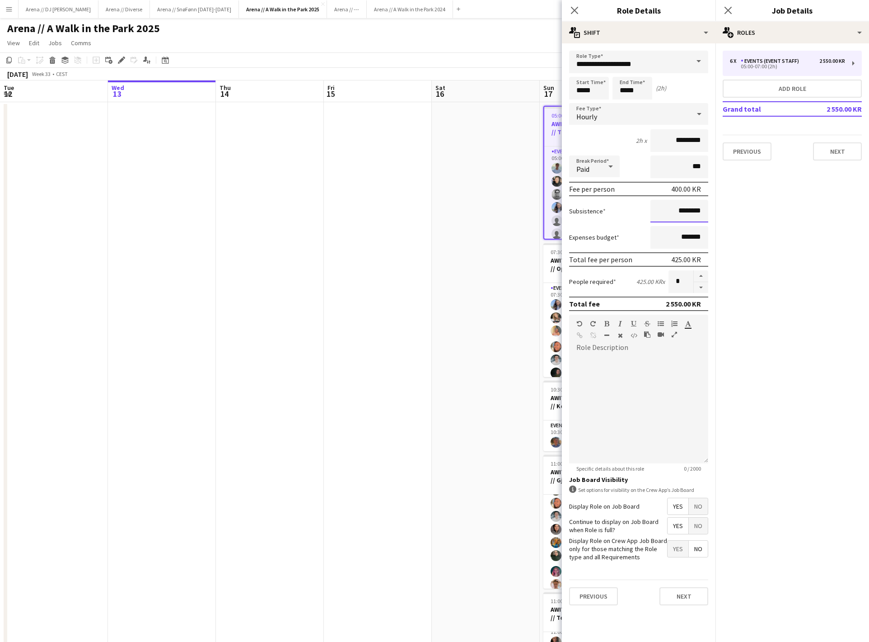
drag, startPoint x: 680, startPoint y: 218, endPoint x: 665, endPoint y: 218, distance: 14.5
click at [665, 218] on input "********" at bounding box center [680, 211] width 58 height 23
type input "********"
click at [779, 299] on mat-expansion-panel "pencil3 General details 6 x Events (Event Staff) 2 550.00 KR 05:00-07:00 (2h) A…" at bounding box center [793, 342] width 154 height 598
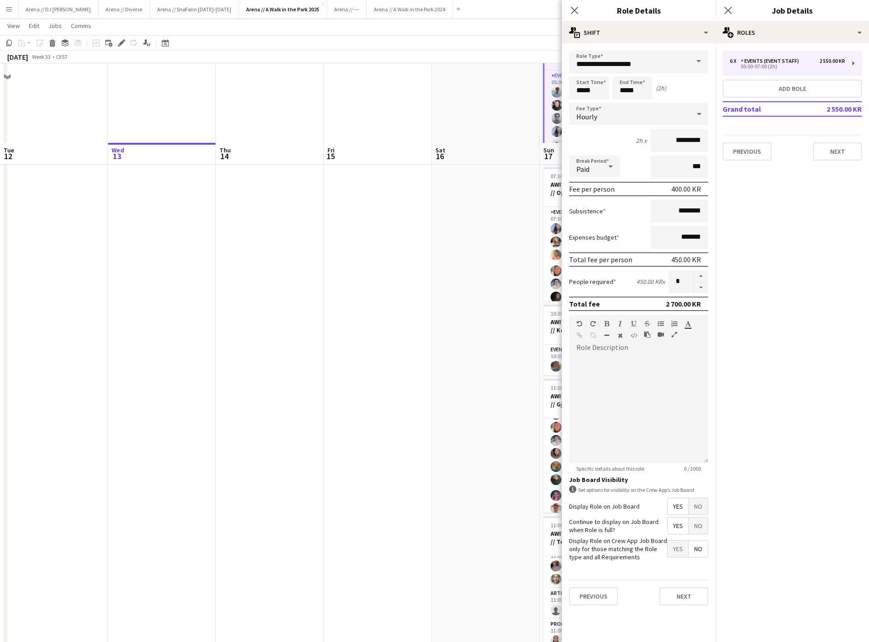
scroll to position [163, 0]
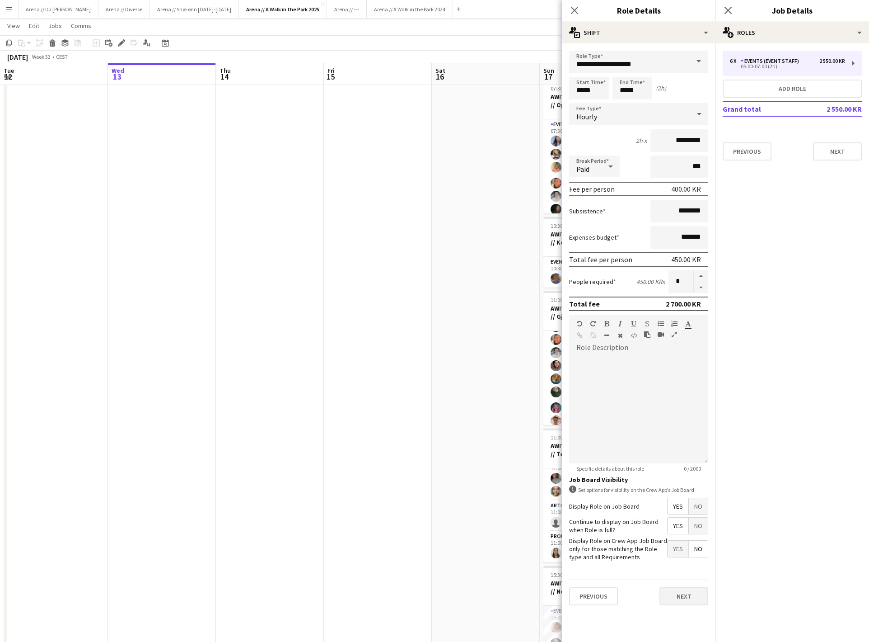
click at [680, 605] on button "Next" at bounding box center [684, 596] width 49 height 18
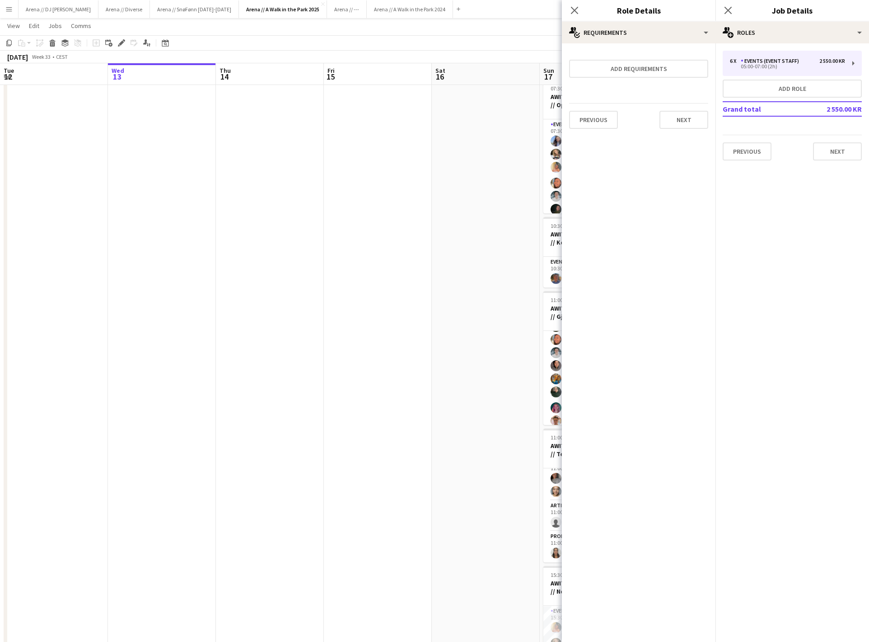
scroll to position [0, 0]
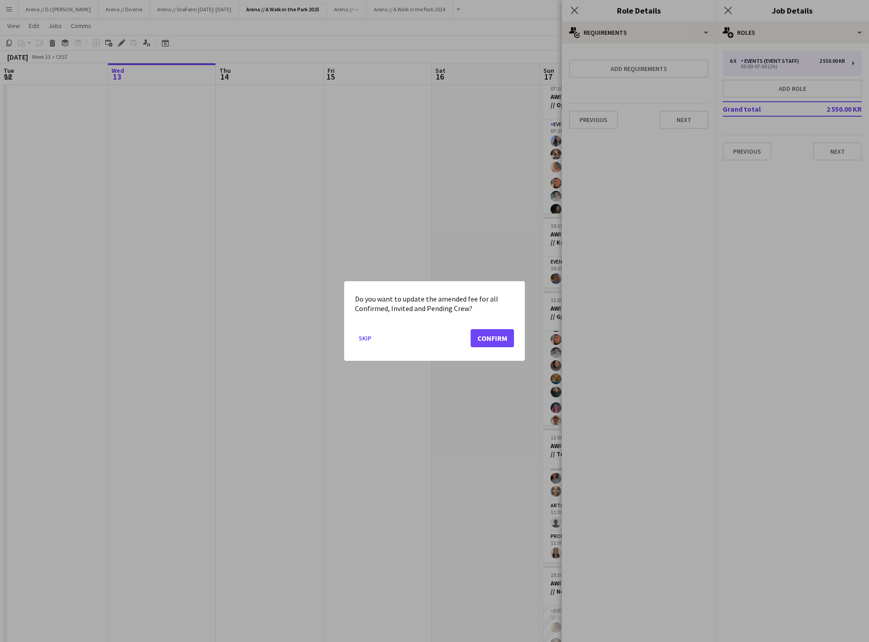
click at [487, 340] on button "Confirm" at bounding box center [492, 338] width 43 height 18
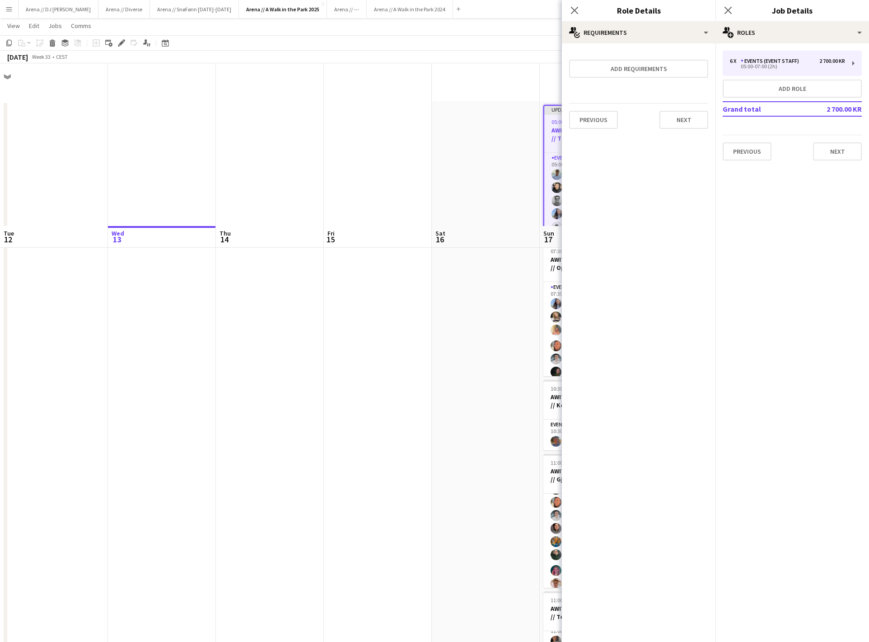
scroll to position [163, 0]
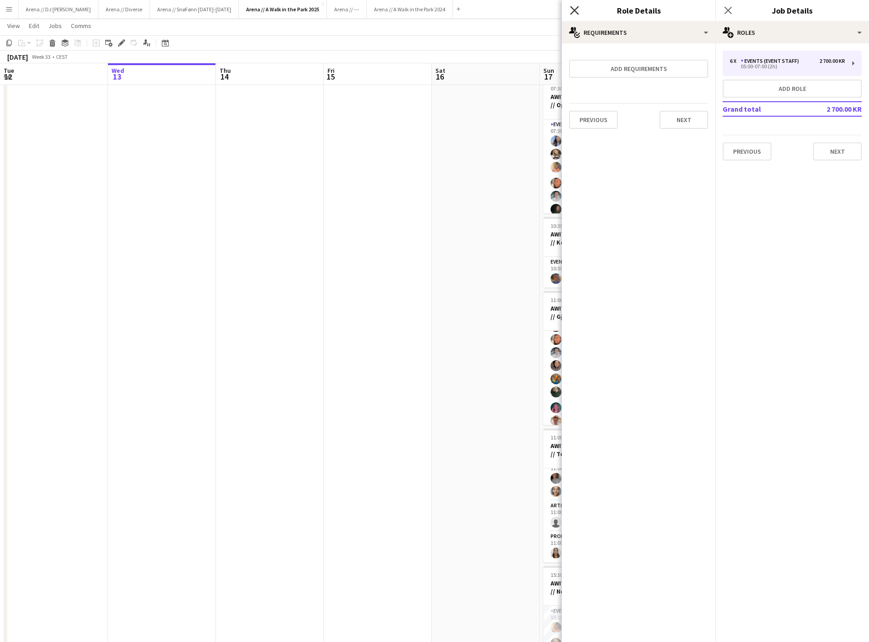
click at [573, 8] on icon at bounding box center [574, 10] width 9 height 9
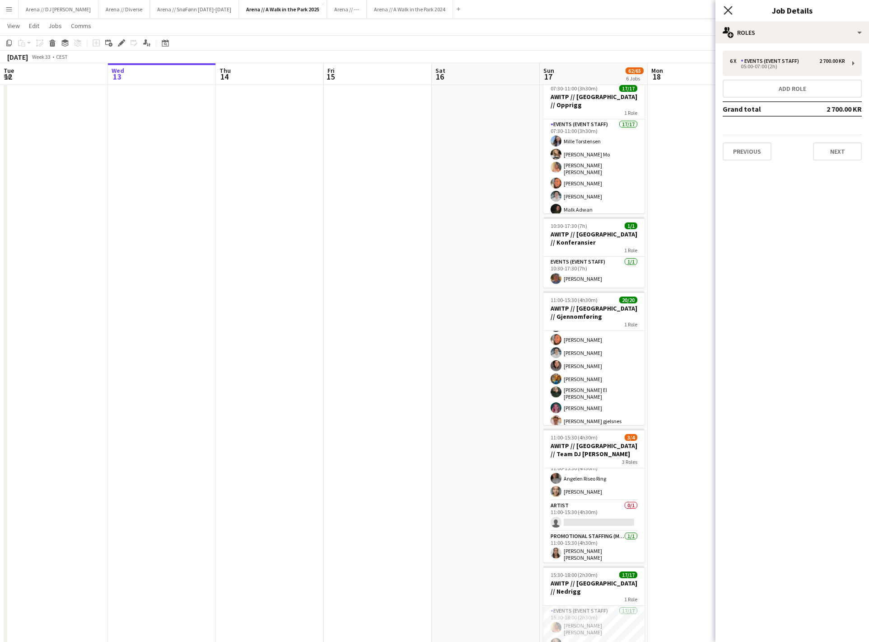
click at [730, 7] on icon "Close pop-in" at bounding box center [728, 10] width 9 height 9
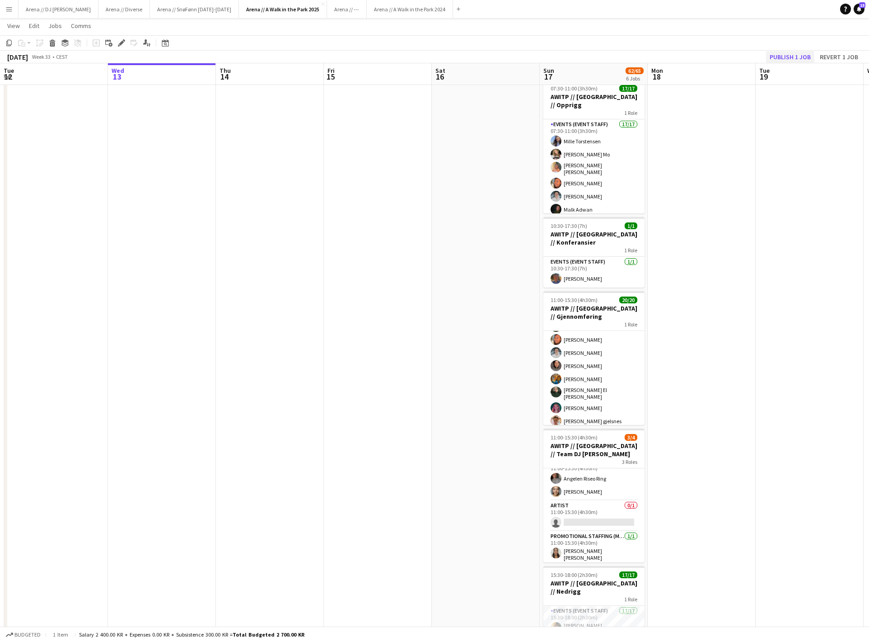
click at [778, 51] on button "Publish 1 job" at bounding box center [790, 57] width 48 height 12
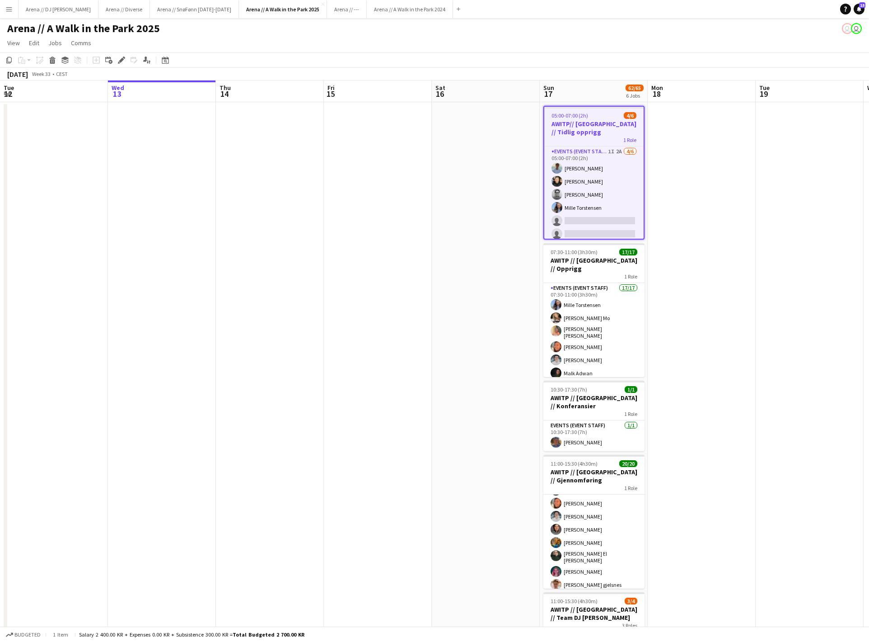
scroll to position [0, 0]
click at [709, 196] on app-date-cell at bounding box center [702, 492] width 108 height 780
